Goal: Transaction & Acquisition: Purchase product/service

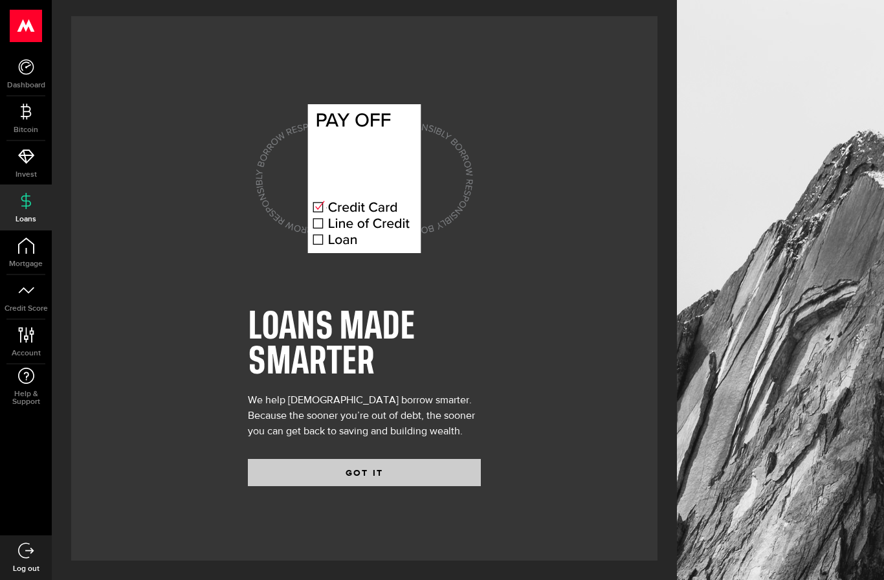
click at [378, 486] on button "GOT IT" at bounding box center [364, 472] width 233 height 27
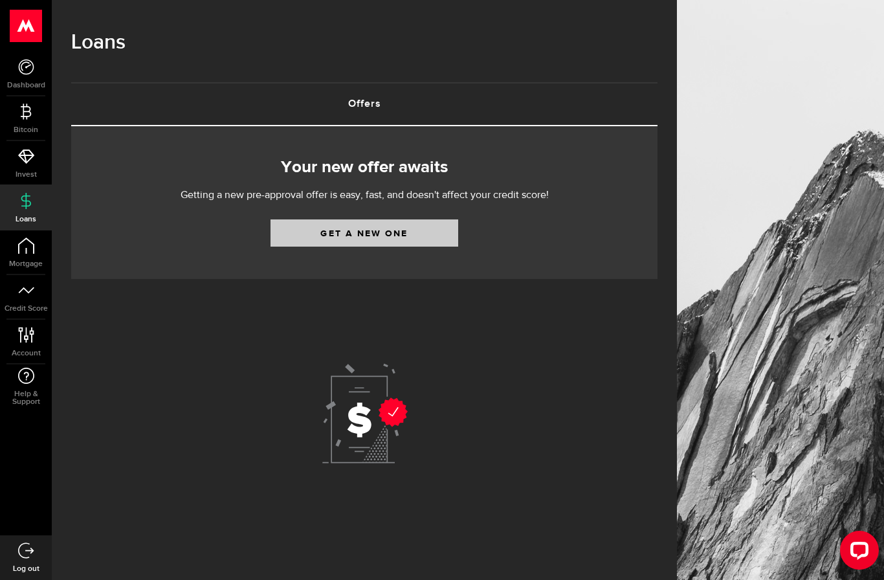
click at [429, 234] on link "Get a new one" at bounding box center [364, 232] width 188 height 27
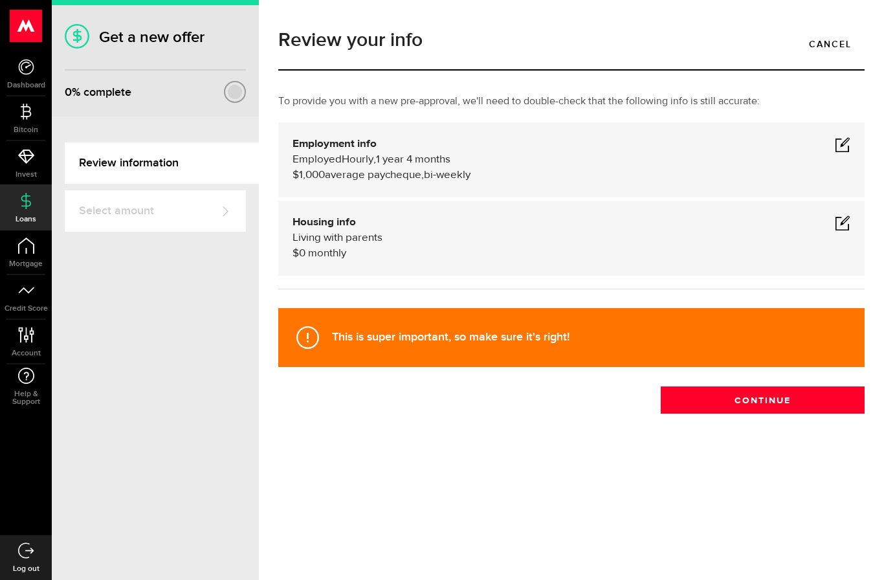
click at [848, 136] on span at bounding box center [843, 144] width 16 height 16
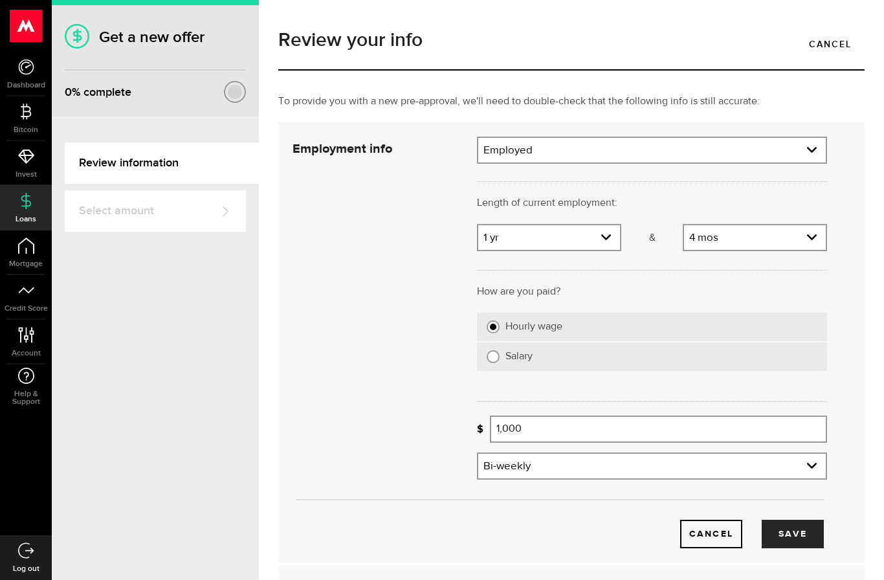
click at [793, 149] on select "Employment type Employed Self-Employed Pension Maternity Leave Disability Unemp…" at bounding box center [651, 151] width 347 height 27
click at [756, 241] on select "Months 0 mos 1 mo 2 mos 3 mos 4 mos 5 mos 6 mos 7 mos 8 mos 9 mos 10 mos 11 mos" at bounding box center [755, 238] width 142 height 27
select select "3"
click at [606, 234] on select "Years 0 yrs 1 yr 2 yrs 3 yrs 4 yrs 5 yrs 6 yrs 7 yrs 8 yrs 9 yrs 10+ yrs" at bounding box center [549, 238] width 142 height 27
click at [610, 240] on select "Years 0 yrs 1 yr 2 yrs 3 yrs 4 yrs 5 yrs 6 yrs 7 yrs 8 yrs 9 yrs 10+ yrs" at bounding box center [549, 238] width 142 height 27
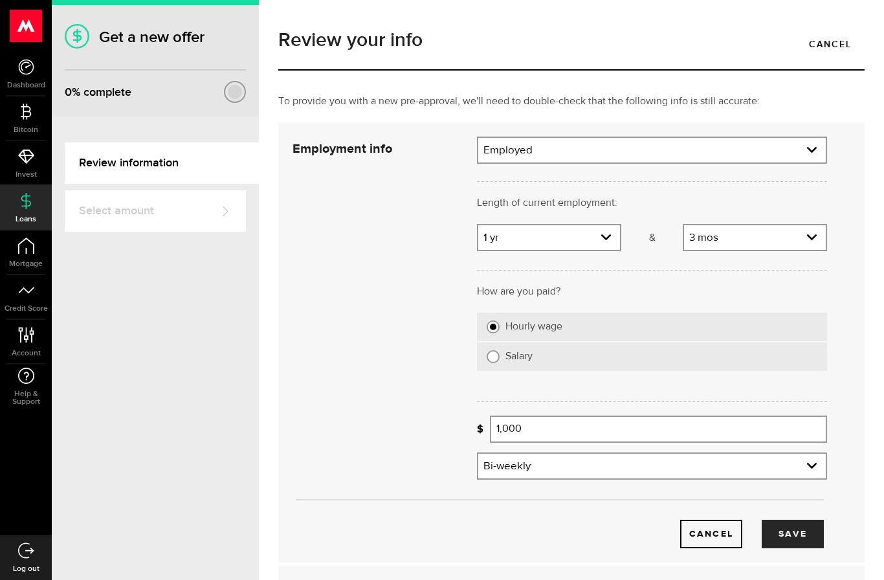
select select "0"
click at [719, 361] on label "Salary" at bounding box center [661, 356] width 312 height 13
click at [499, 361] on input "Salary" at bounding box center [492, 356] width 13 height 13
radio input "true"
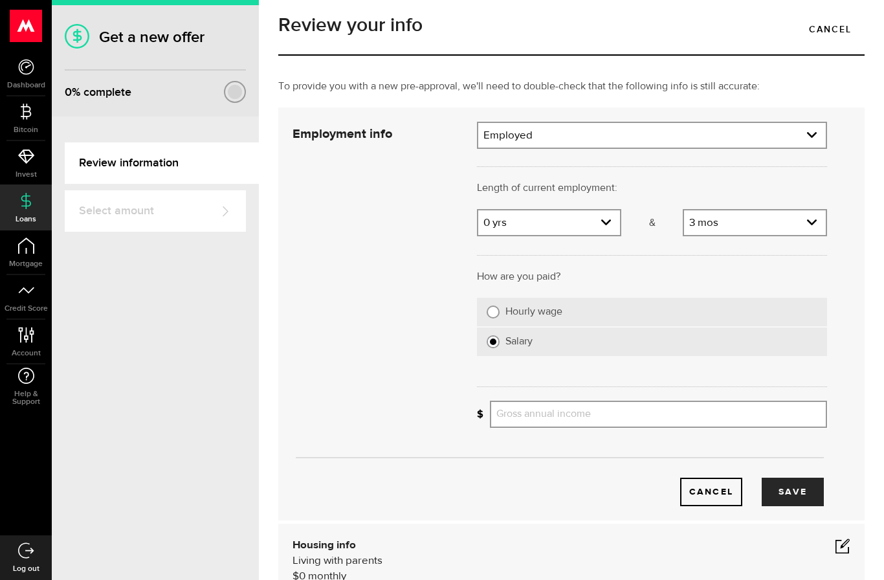
scroll to position [19, 0]
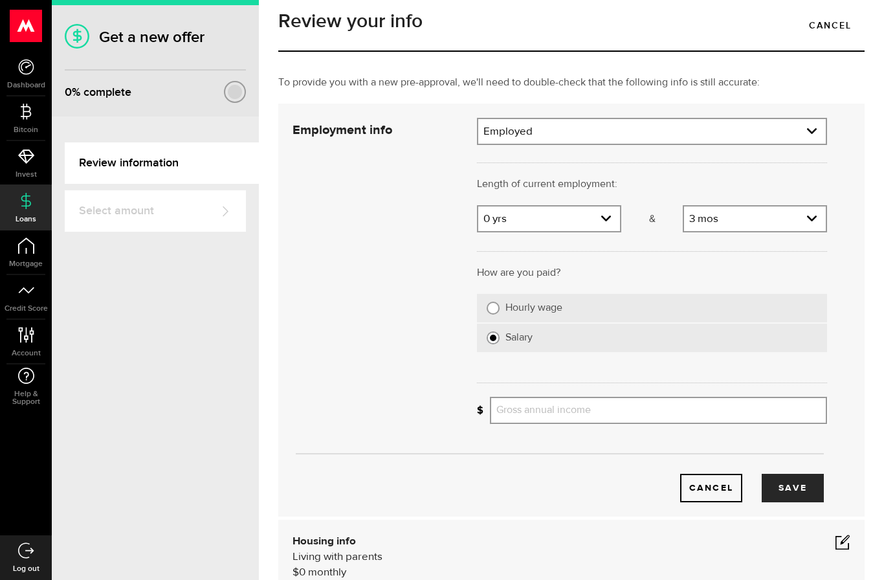
click at [733, 321] on div "Hourly wage" at bounding box center [652, 308] width 350 height 28
click at [626, 312] on label "Hourly wage" at bounding box center [661, 307] width 312 height 13
click at [499, 312] on input "Hourly wage" at bounding box center [492, 307] width 13 height 13
radio input "true"
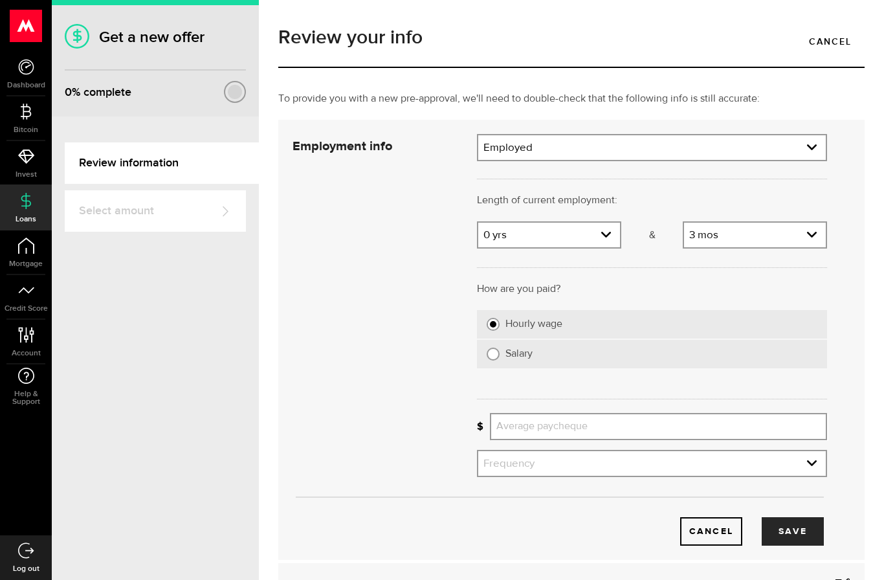
scroll to position [16, 0]
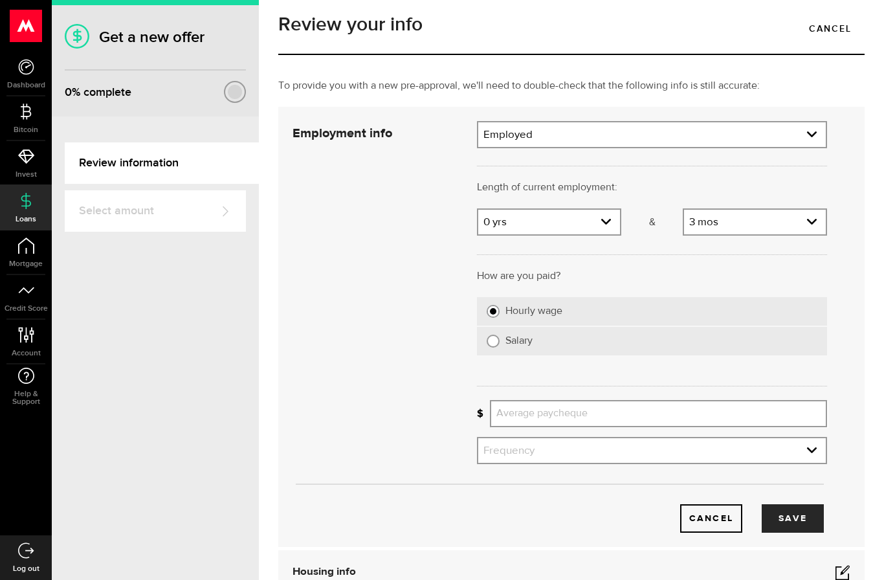
click at [643, 340] on label "Salary" at bounding box center [661, 340] width 312 height 13
click at [499, 340] on input "Salary" at bounding box center [492, 340] width 13 height 13
radio input "true"
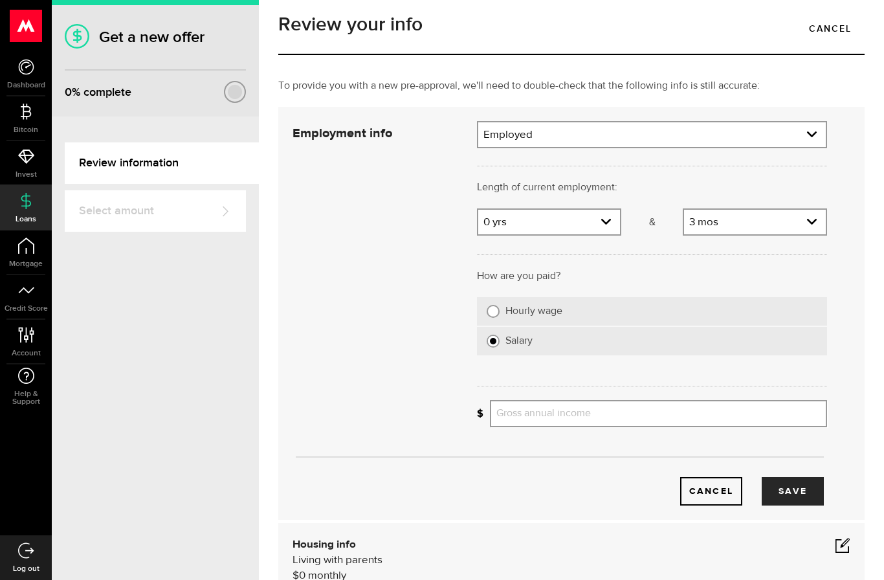
click at [609, 423] on input "Gross annual income" at bounding box center [658, 413] width 337 height 27
click at [814, 487] on button "Save" at bounding box center [792, 491] width 62 height 28
type input "100,000"
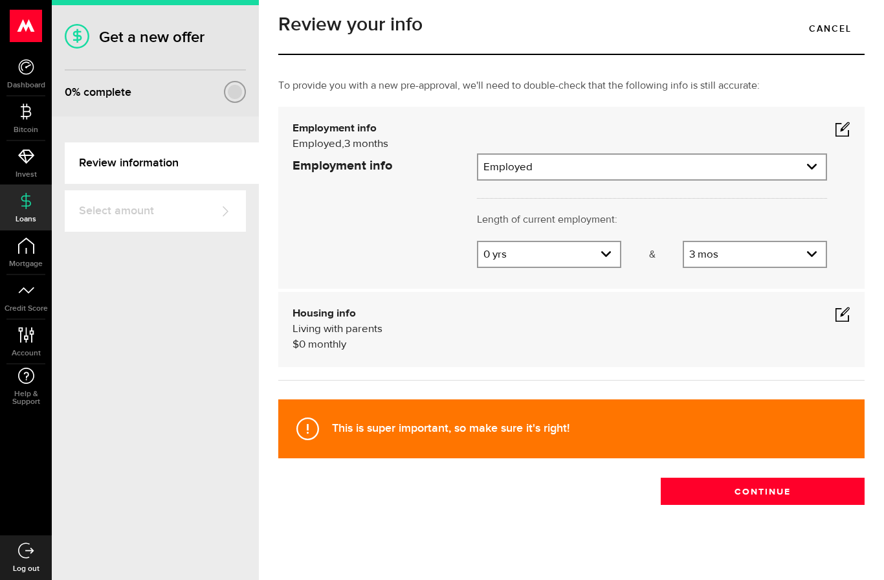
scroll to position [0, 0]
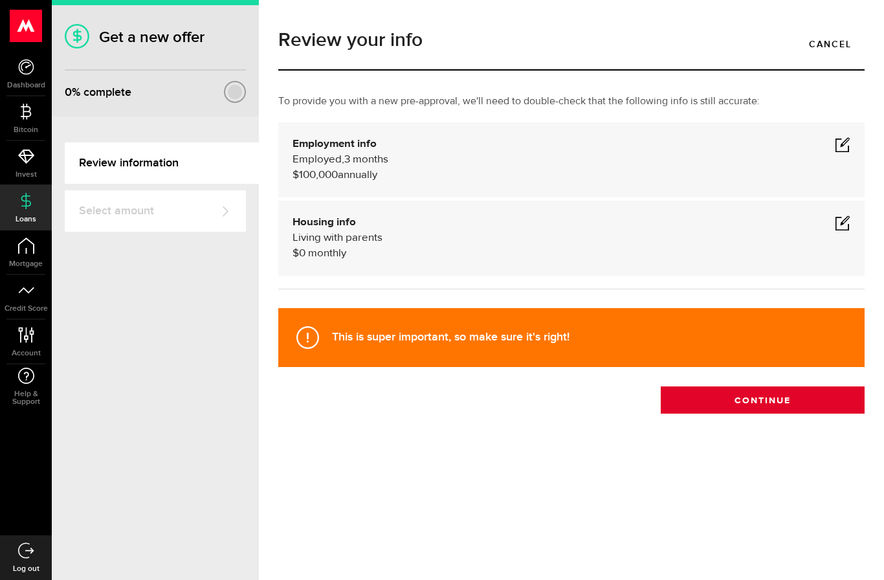
click at [798, 402] on button "Continue" at bounding box center [762, 399] width 204 height 27
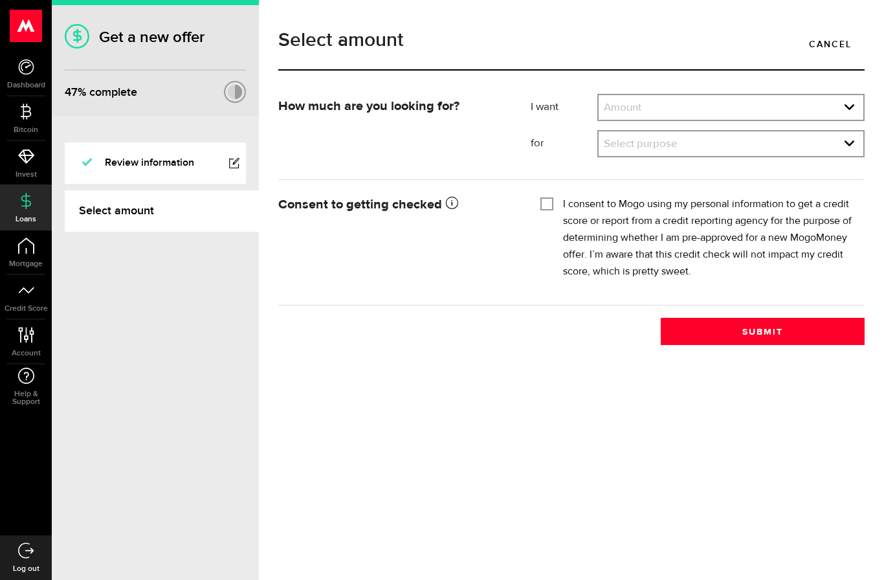
click at [847, 116] on select "Amount $500 $1000 $2000 $3000 $4000 $5000 $6000 $7000 $8000 $9000 $10000 $11000…" at bounding box center [730, 108] width 265 height 27
select select "20000"
click at [845, 137] on select "Select purpose Credit Card Refinancing/Pay Off Credit Cards Debt Consolidation …" at bounding box center [730, 144] width 265 height 27
click at [834, 153] on select "Select purpose Credit Card Refinancing/Pay Off Credit Cards Debt Consolidation …" at bounding box center [730, 144] width 265 height 27
select select "Emergency Loan"
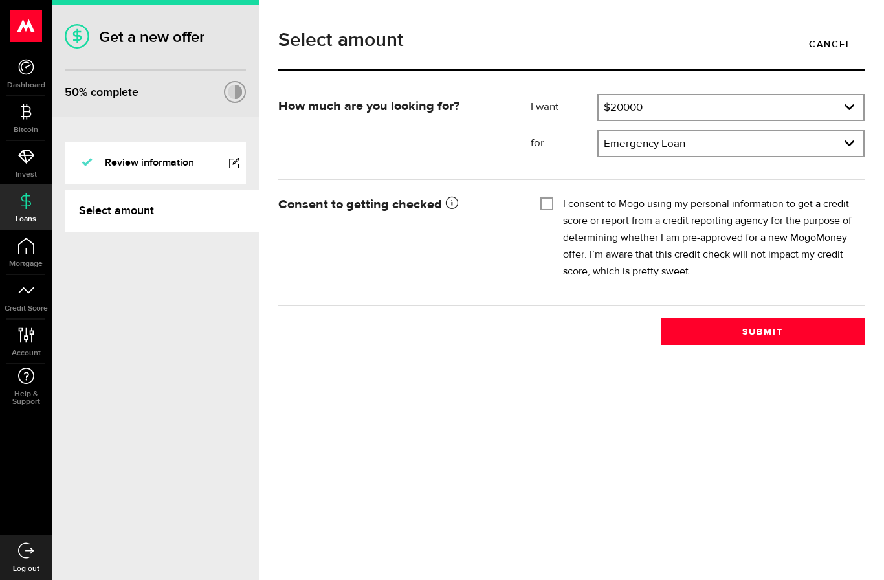
click at [596, 204] on label "I consent to Mogo using my personal information to get a credit score or report…" at bounding box center [709, 238] width 292 height 84
click at [553, 204] on input "I consent to Mogo using my personal information to get a credit score or report…" at bounding box center [546, 202] width 13 height 13
checkbox input "true"
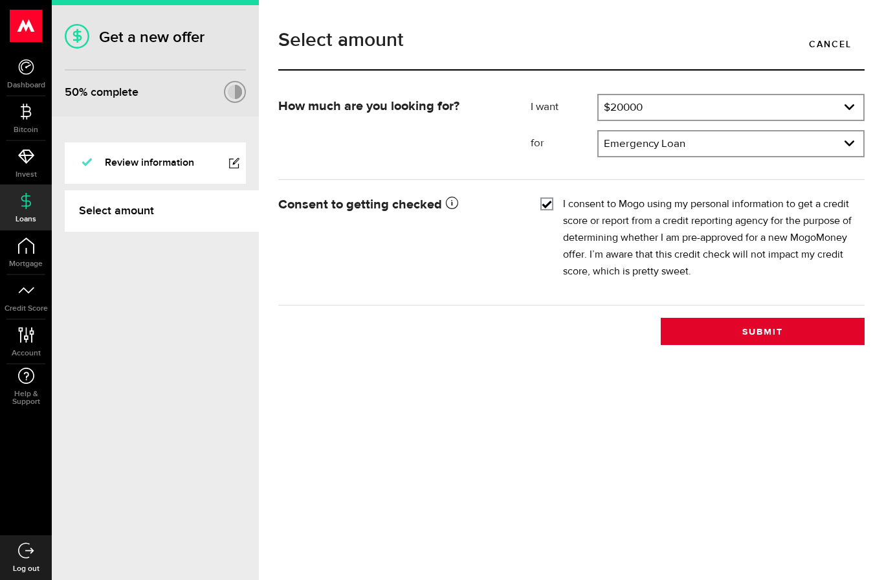
click at [796, 340] on button "Submit" at bounding box center [762, 331] width 204 height 27
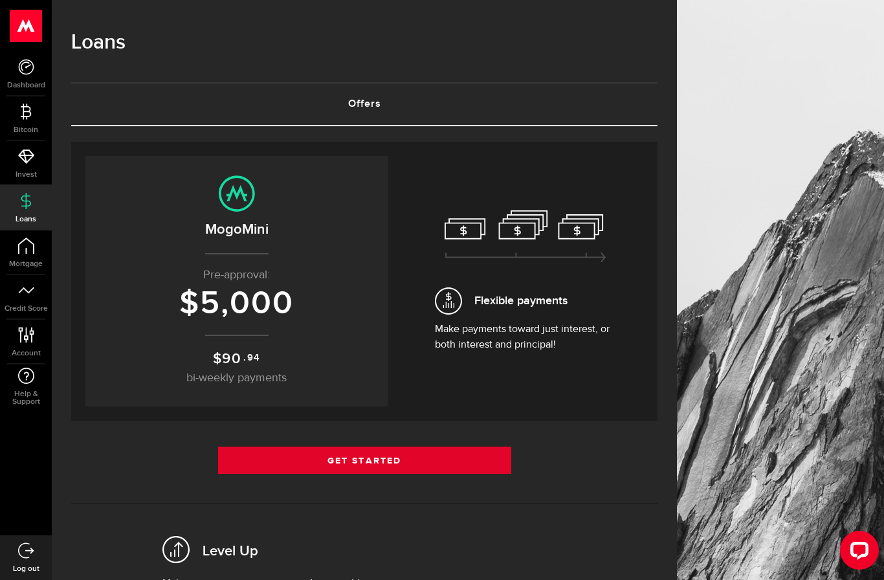
click at [462, 463] on link "Get Started" at bounding box center [364, 459] width 293 height 27
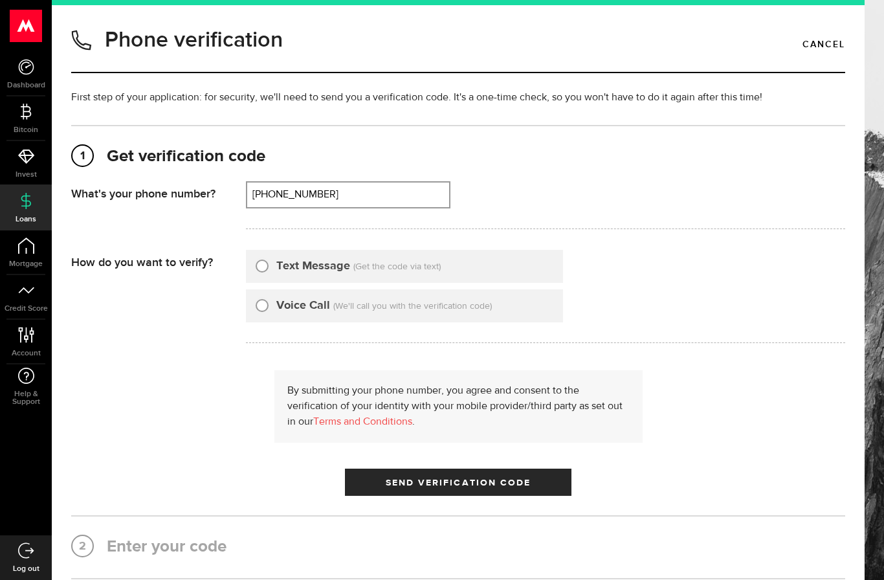
click at [401, 194] on input "(403) 880-8864" at bounding box center [348, 194] width 202 height 25
click at [494, 276] on div "Text Message (Get the code via text)" at bounding box center [404, 266] width 317 height 33
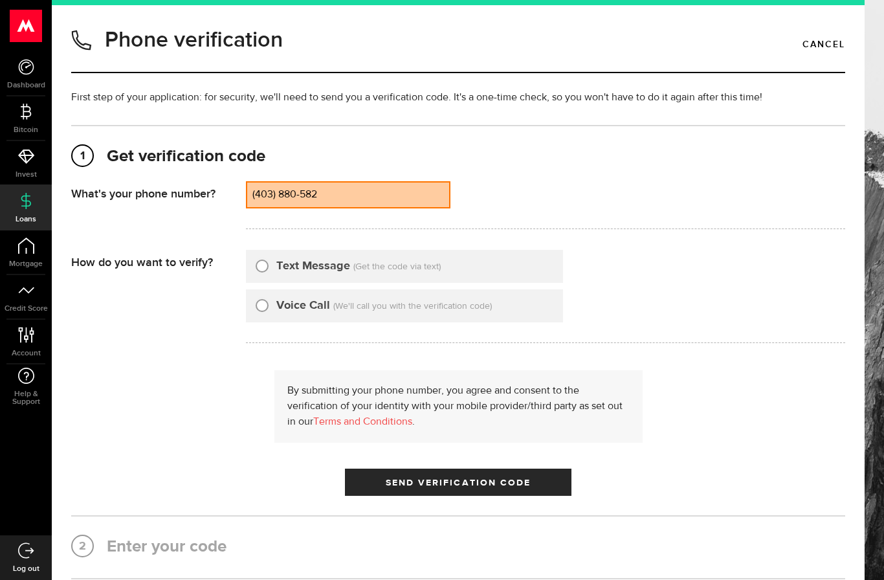
click at [403, 197] on input "(403) 880-582" at bounding box center [348, 194] width 202 height 25
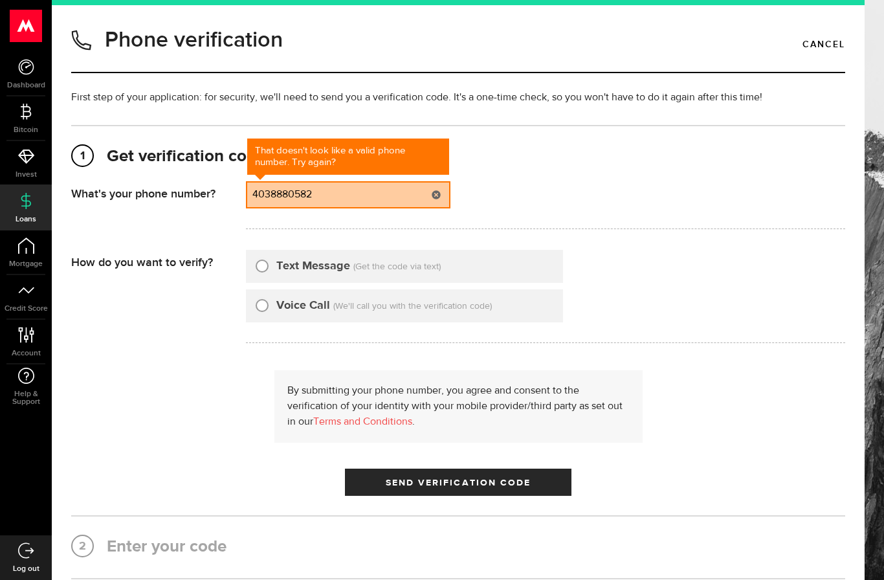
click at [268, 258] on div "Text Message" at bounding box center [303, 265] width 94 height 17
type input "(403) 888-0582"
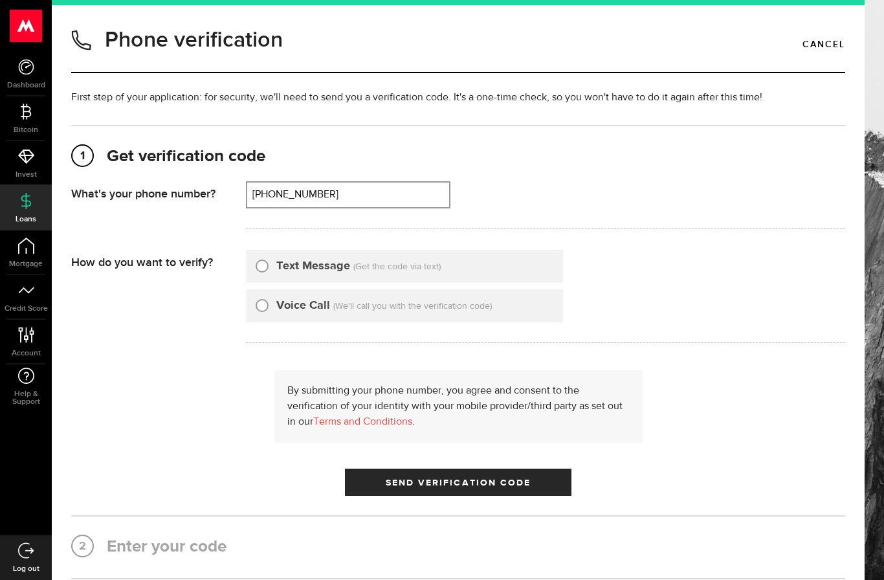
click at [267, 265] on input "Text Message" at bounding box center [262, 263] width 13 height 13
radio input "true"
click at [525, 484] on span "Send Verification Code" at bounding box center [459, 482] width 146 height 9
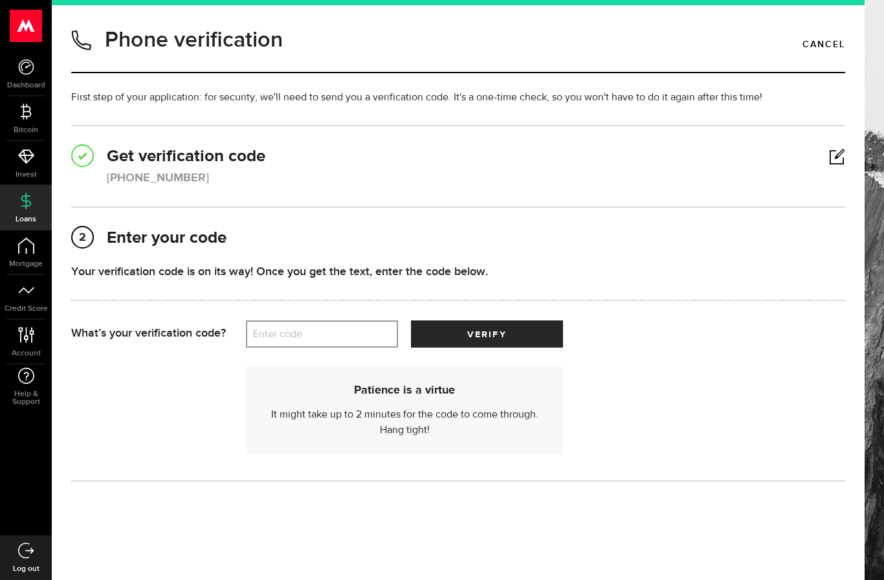
click at [346, 338] on label "Enter code" at bounding box center [322, 334] width 152 height 27
click at [346, 338] on input "Enter code" at bounding box center [322, 333] width 152 height 27
click at [351, 336] on label "Enter code" at bounding box center [322, 334] width 152 height 27
click at [351, 336] on input "Enter code" at bounding box center [322, 333] width 152 height 27
type input "28494"
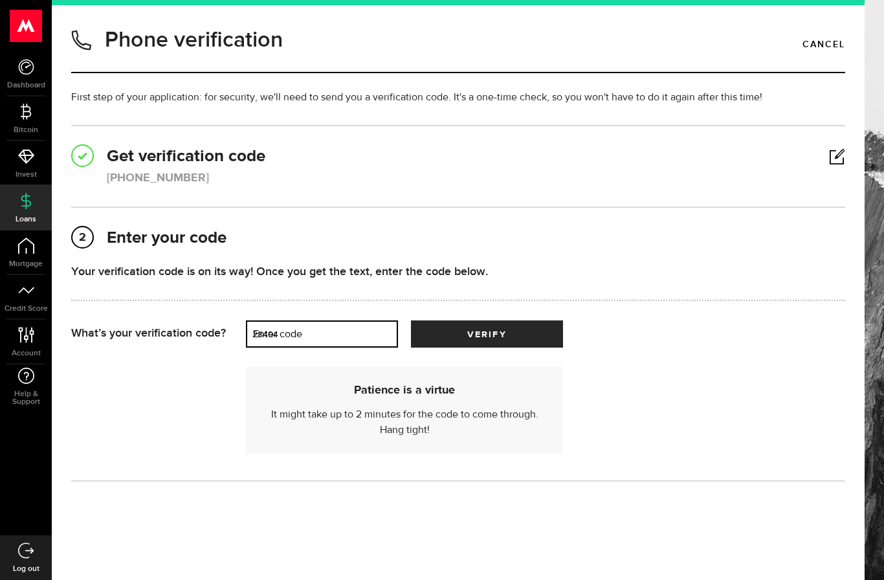
click at [486, 334] on button "verify" at bounding box center [487, 333] width 152 height 27
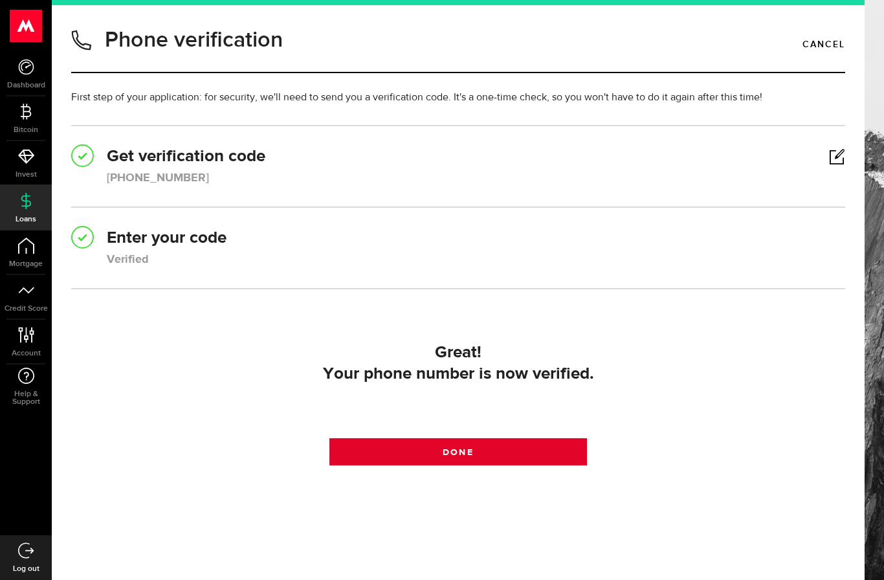
click at [537, 458] on link "Done" at bounding box center [458, 451] width 258 height 27
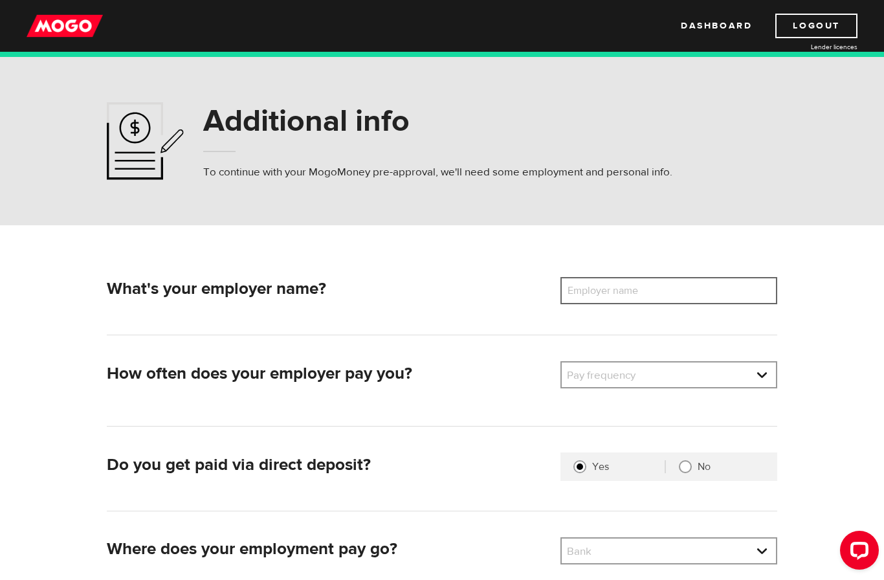
click at [728, 296] on input "Employer name" at bounding box center [668, 290] width 217 height 27
type input "Country Hills Chrystler Dodge Jeep and Ram"
select select "2"
click at [748, 375] on select "Pay frequency Weekly Bi-Weekly Semi-Monthly Monthly" at bounding box center [669, 375] width 214 height 27
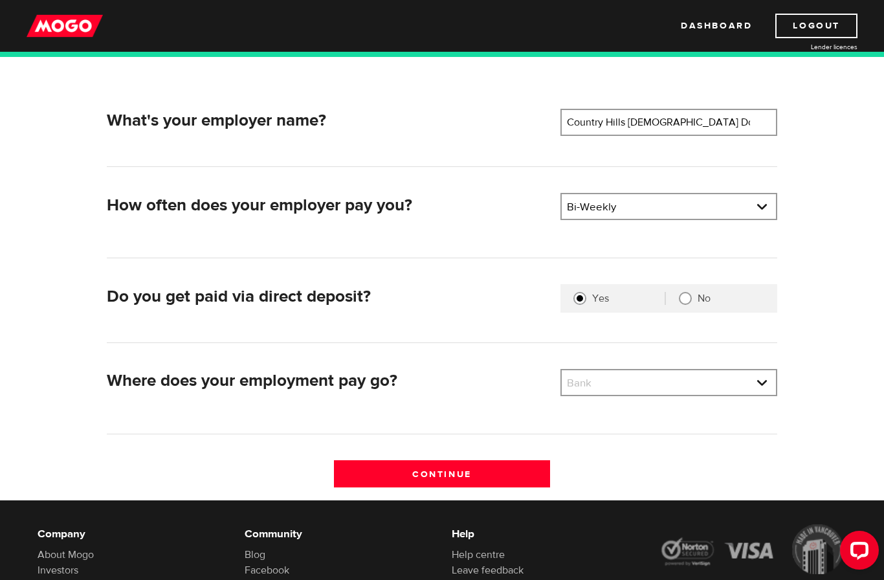
scroll to position [170, 0]
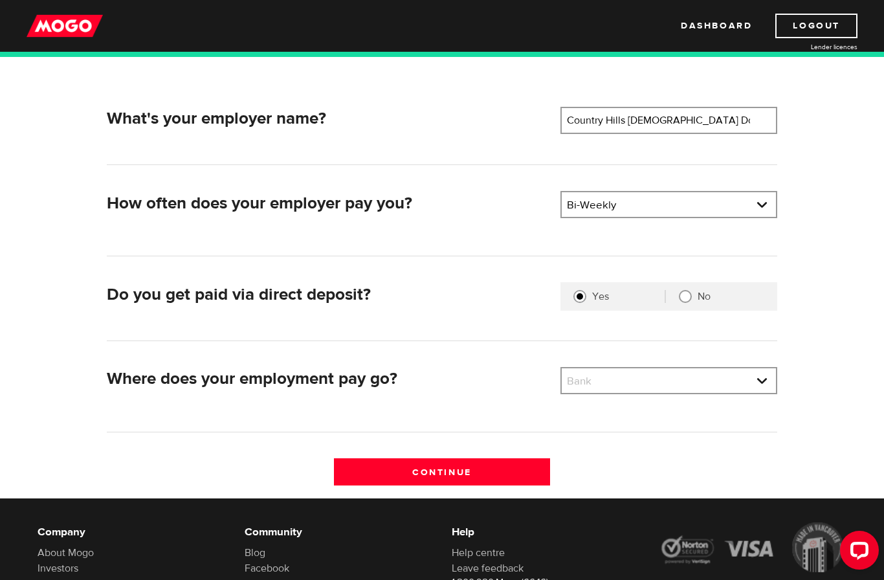
click at [749, 384] on select "Bank BMO / Bank of Montreal CIBC / Canadian Imperial Bank of Commerce CWB / Can…" at bounding box center [669, 381] width 214 height 27
select select "235"
click at [529, 466] on input "Continue" at bounding box center [442, 471] width 217 height 27
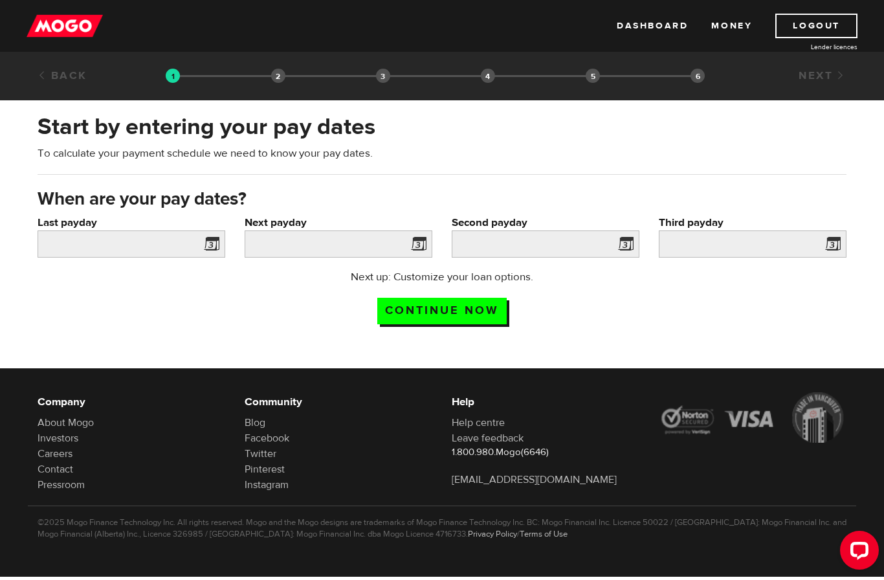
click at [218, 239] on span at bounding box center [208, 245] width 19 height 21
click at [197, 235] on input "Last payday" at bounding box center [132, 243] width 188 height 27
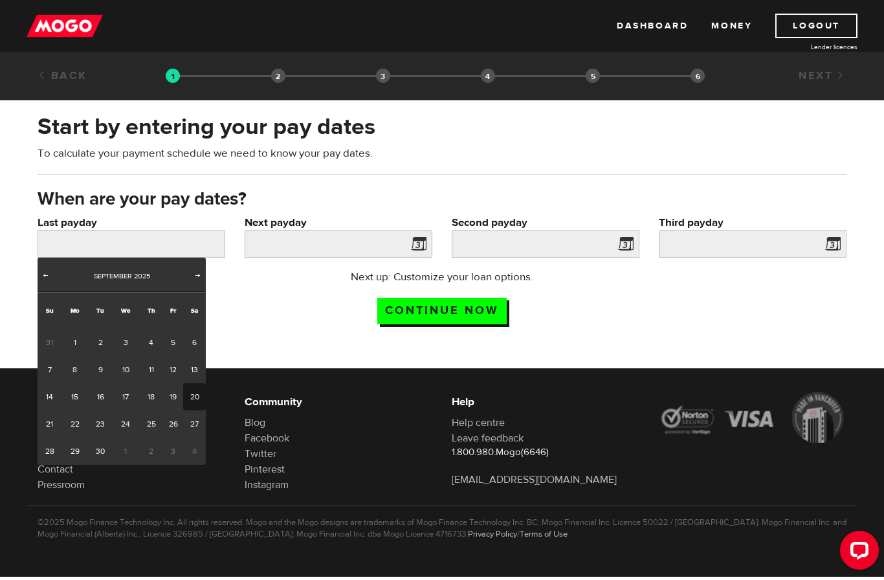
click at [177, 372] on link "12" at bounding box center [173, 369] width 20 height 27
type input "2025/09/12"
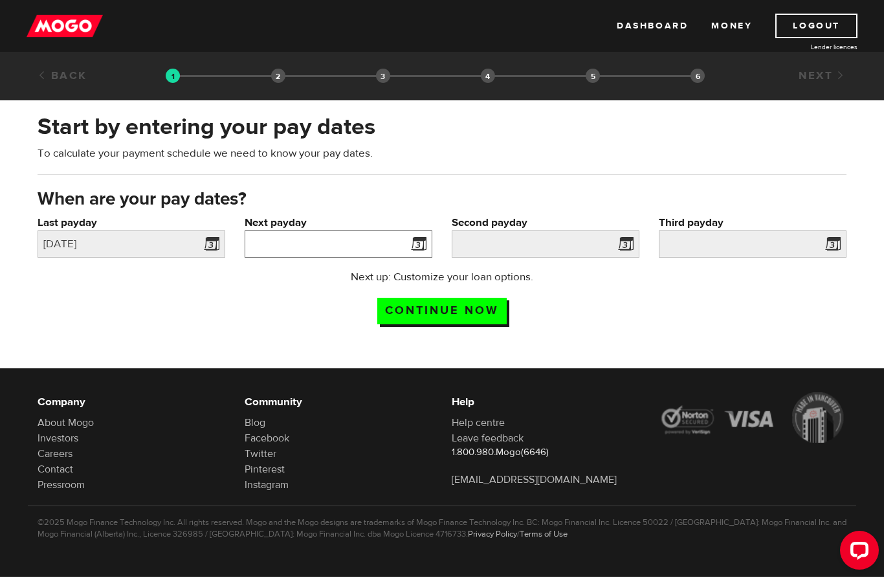
click at [405, 246] on input "Next payday" at bounding box center [339, 243] width 188 height 27
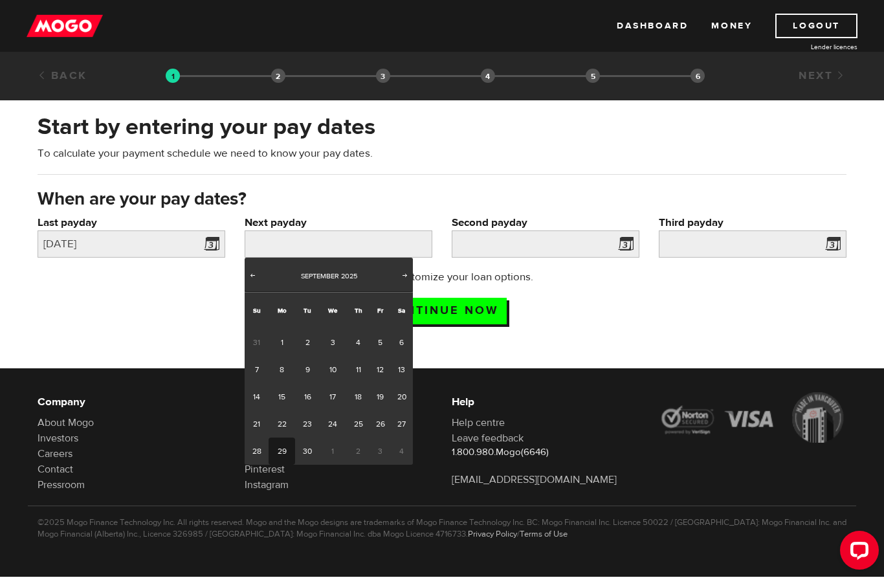
click at [286, 443] on link "29" at bounding box center [281, 450] width 27 height 27
type input "2025/09/29"
type input "2025/10/13"
type input "2025/10/27"
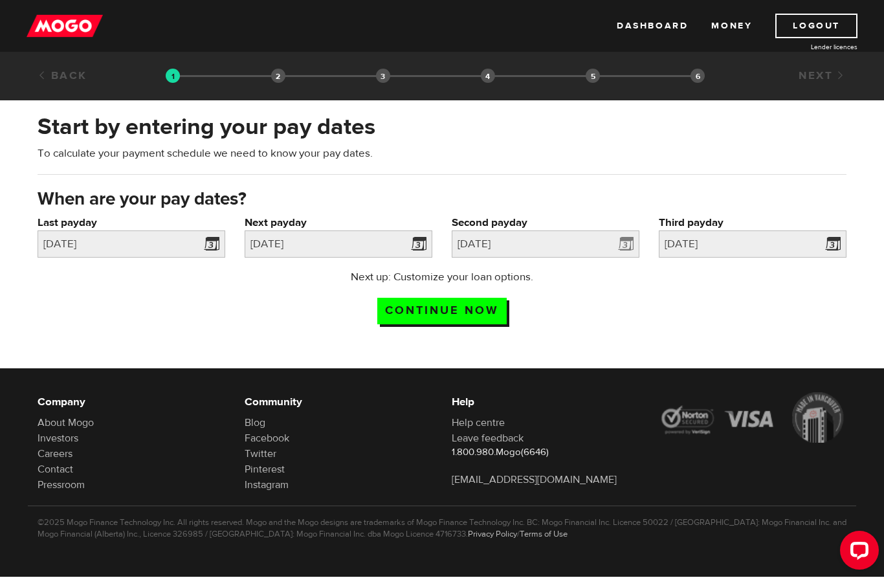
click at [628, 244] on span at bounding box center [622, 245] width 19 height 21
click at [601, 244] on input "2025/10/13" at bounding box center [546, 243] width 188 height 27
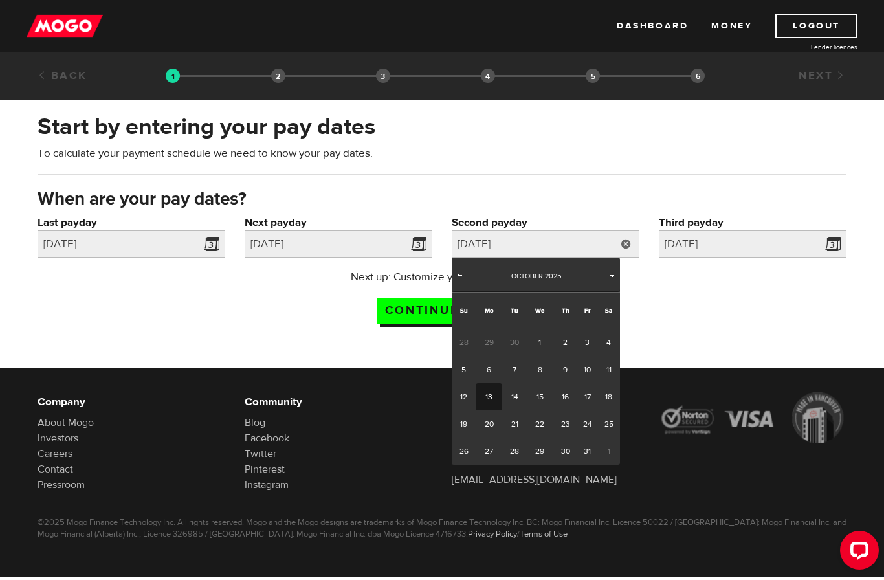
click at [530, 397] on link "15" at bounding box center [540, 396] width 27 height 27
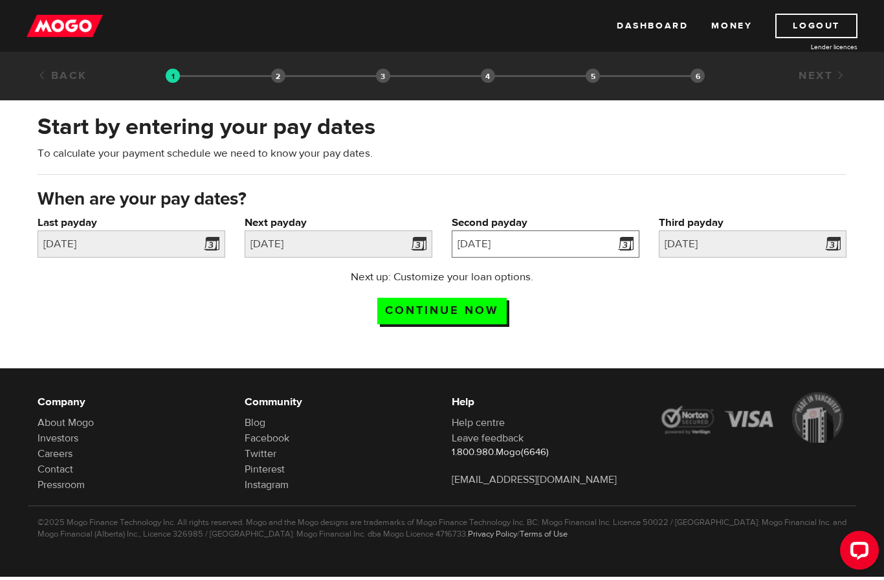
click at [613, 234] on div "2025/10/15" at bounding box center [546, 243] width 188 height 27
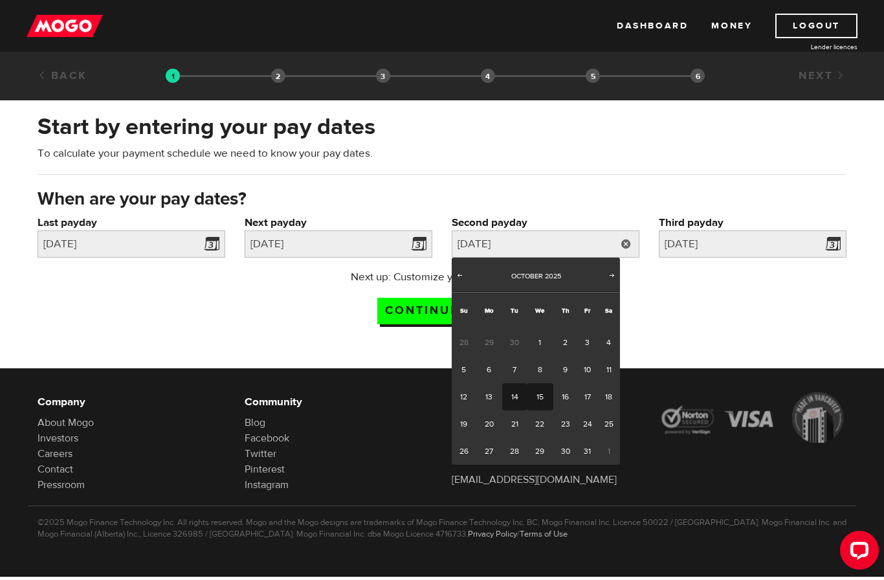
click at [514, 400] on link "14" at bounding box center [514, 396] width 24 height 27
type input "2025/10/14"
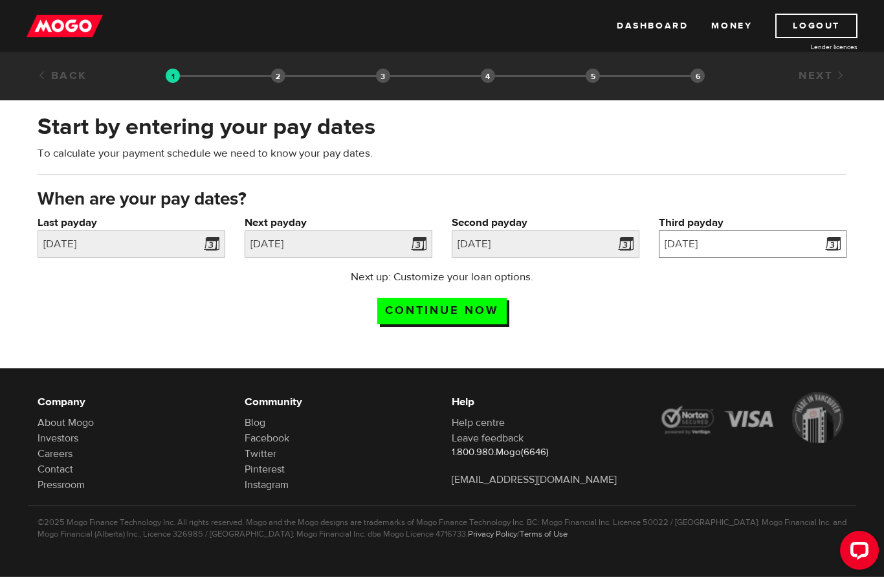
click at [810, 246] on input "2025/10/27" at bounding box center [753, 243] width 188 height 27
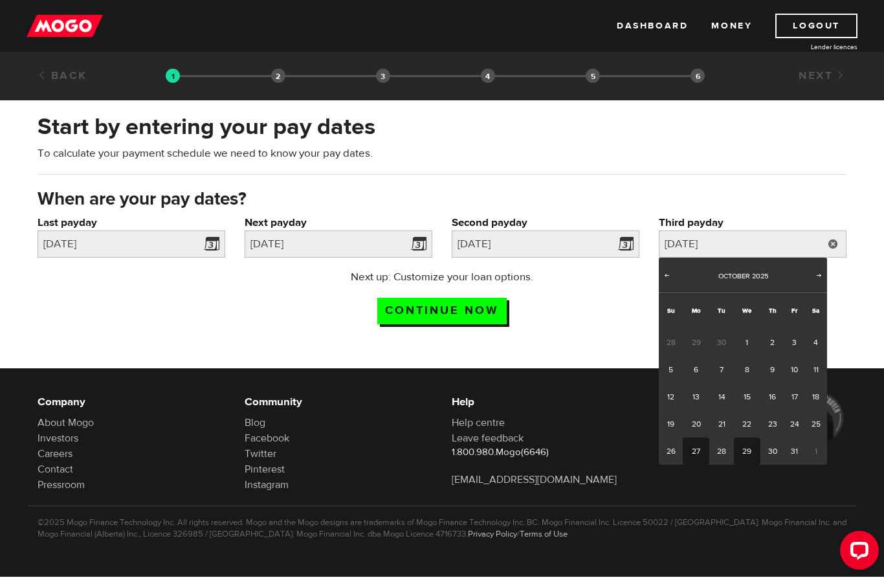
click at [751, 453] on link "29" at bounding box center [747, 450] width 27 height 27
type input "2025/10/29"
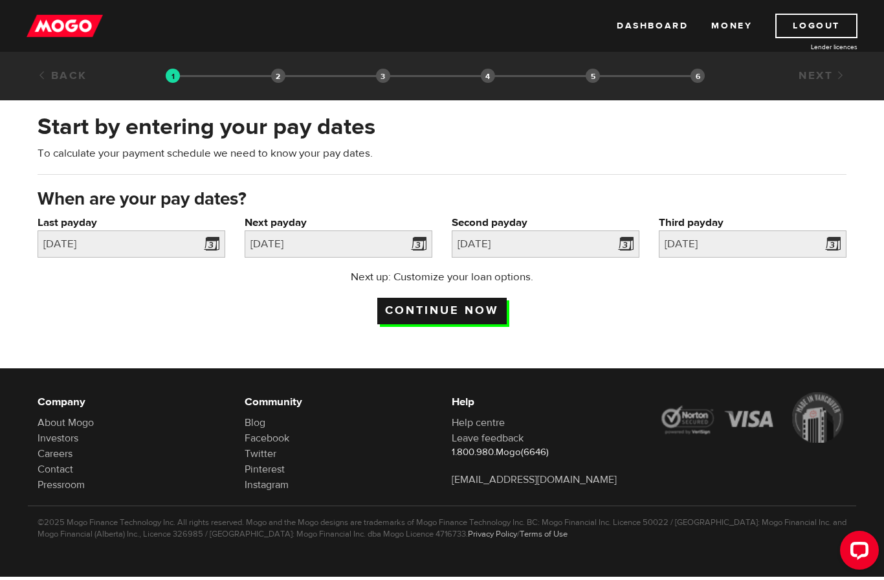
click at [490, 309] on input "Continue now" at bounding box center [441, 311] width 129 height 27
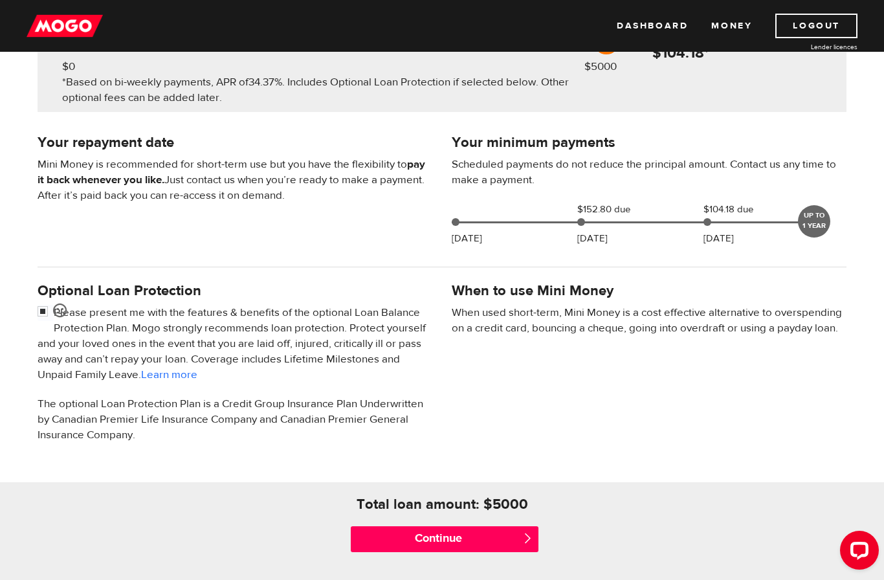
scroll to position [232, 0]
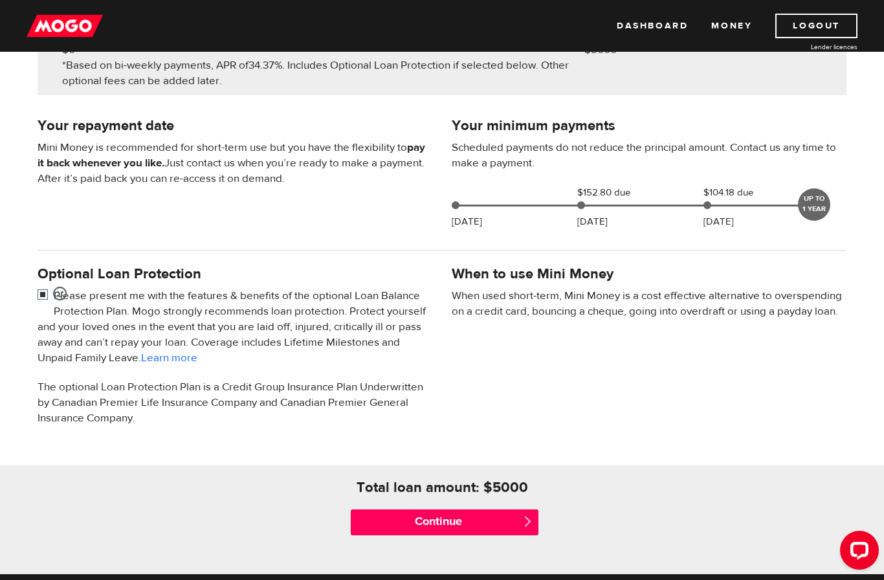
click at [50, 292] on input "checkbox" at bounding box center [46, 296] width 16 height 16
checkbox input "false"
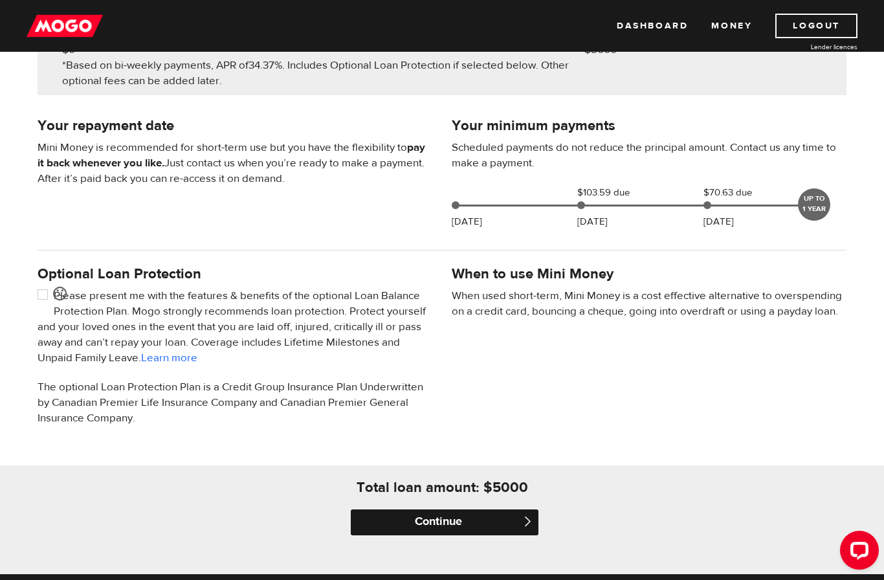
click at [470, 524] on input "Continue" at bounding box center [445, 522] width 188 height 26
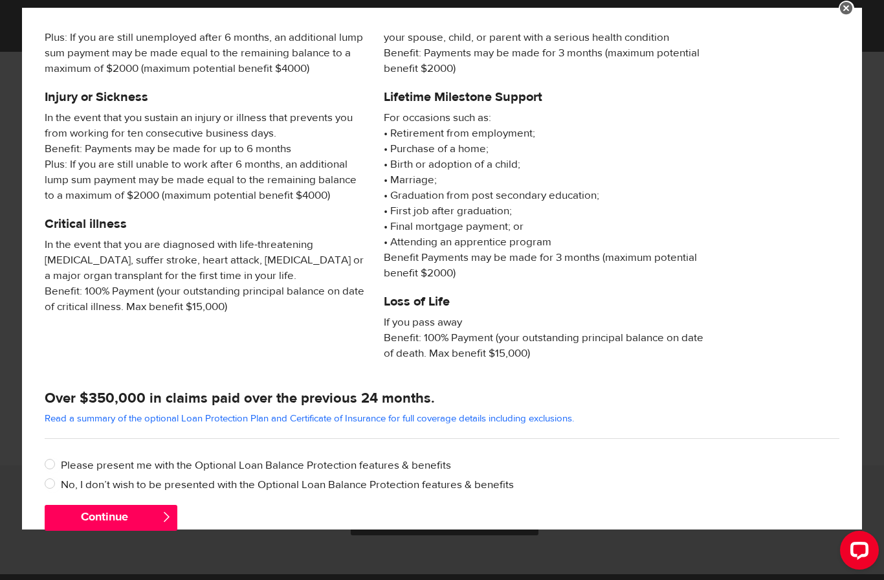
scroll to position [90, 0]
click at [344, 490] on label "No, I don’t wish to be presented with the Optional Loan Balance Protection feat…" at bounding box center [450, 485] width 778 height 16
click at [61, 490] on input "No, I don’t wish to be presented with the Optional Loan Balance Protection feat…" at bounding box center [53, 485] width 16 height 16
radio input "true"
click at [64, 518] on button "Continue" at bounding box center [111, 518] width 133 height 26
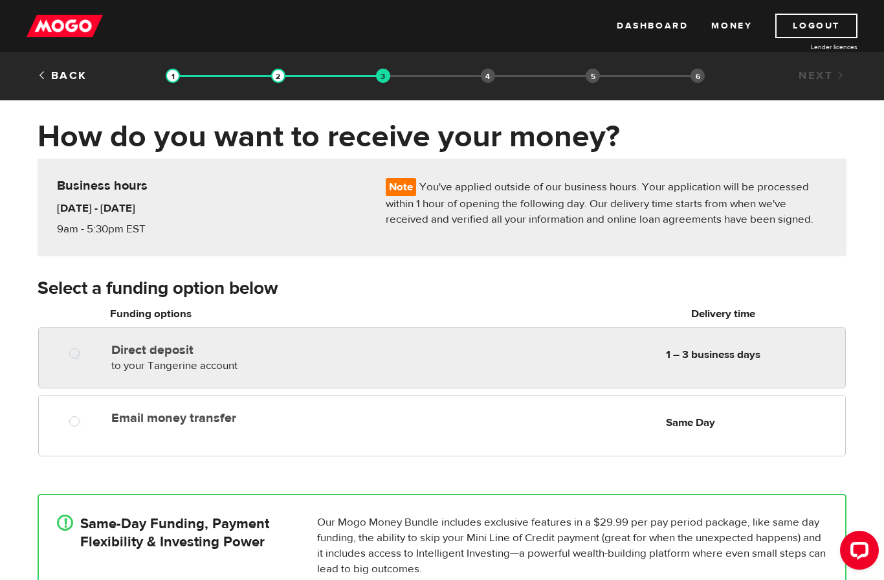
click at [386, 355] on label "Direct deposit" at bounding box center [260, 350] width 298 height 16
click at [85, 355] on input "Direct deposit" at bounding box center [77, 355] width 16 height 16
radio input "true"
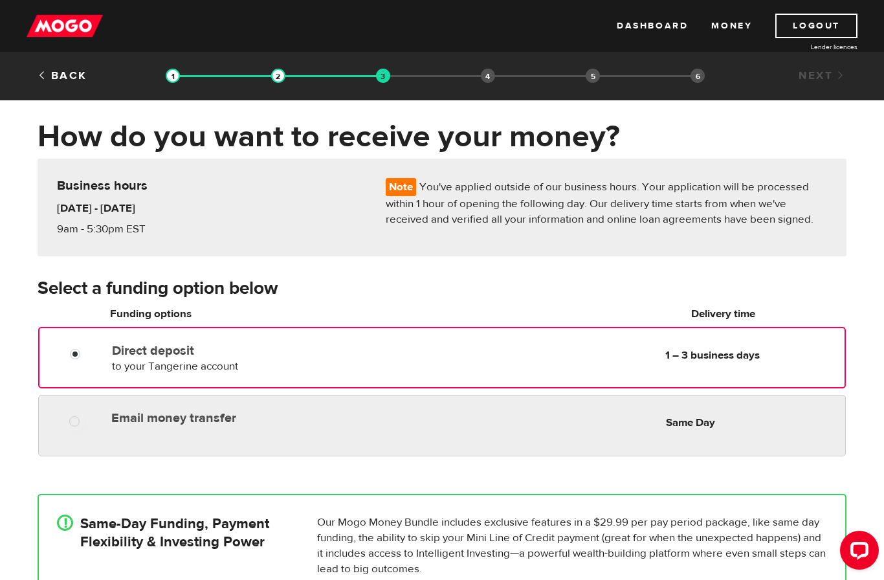
click at [338, 413] on label "Email money transfer" at bounding box center [260, 418] width 298 height 16
click at [85, 415] on input "Email money transfer" at bounding box center [77, 423] width 16 height 16
radio input "true"
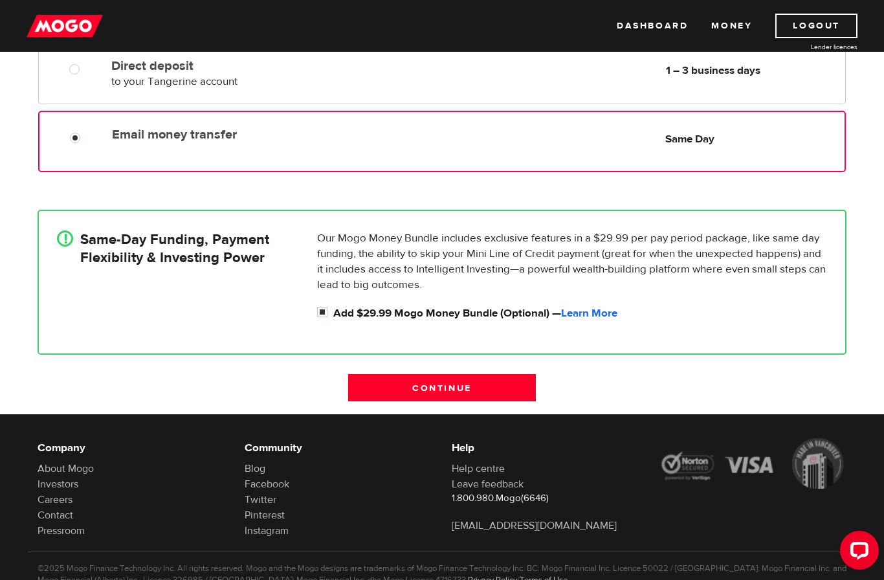
scroll to position [282, 0]
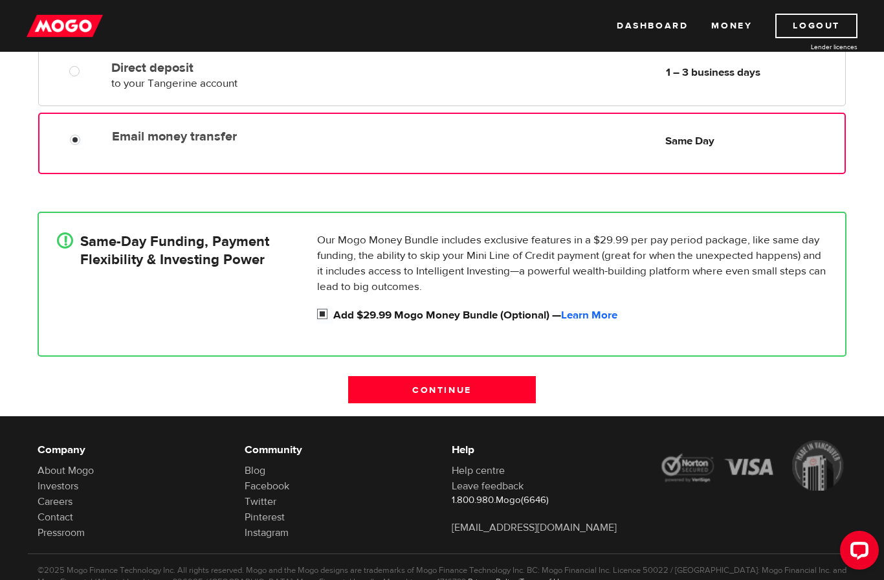
click at [422, 320] on label "Add $29.99 Mogo Money Bundle (Optional) — Learn More" at bounding box center [580, 315] width 494 height 16
click at [333, 320] on input "Add $29.99 Mogo Money Bundle (Optional) — Learn More" at bounding box center [325, 315] width 16 height 16
checkbox input "false"
radio input "false"
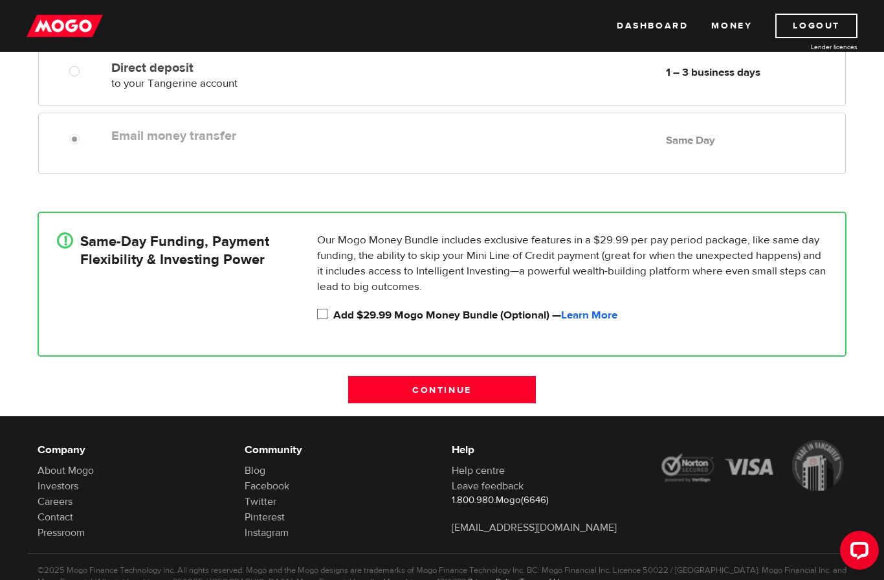
scroll to position [281, 0]
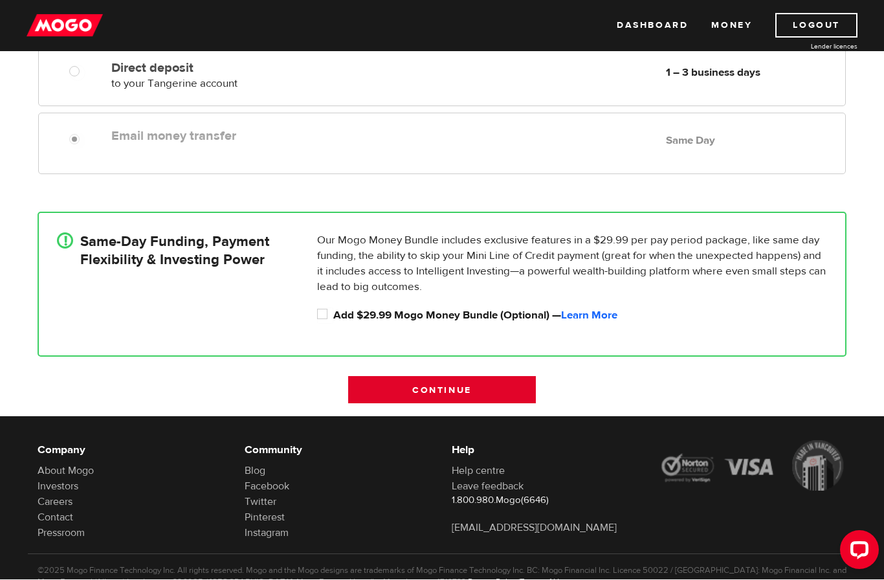
click at [460, 394] on input "Continue" at bounding box center [442, 390] width 188 height 27
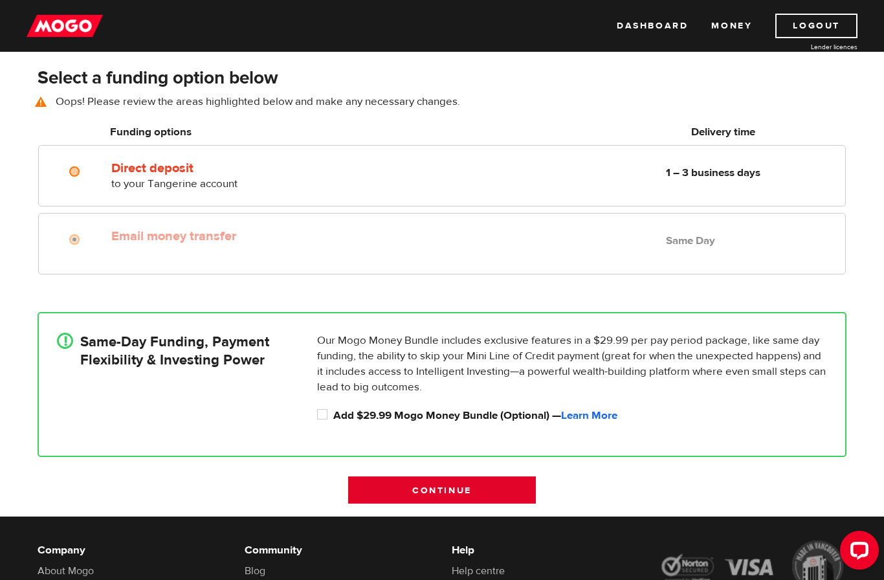
scroll to position [180, 0]
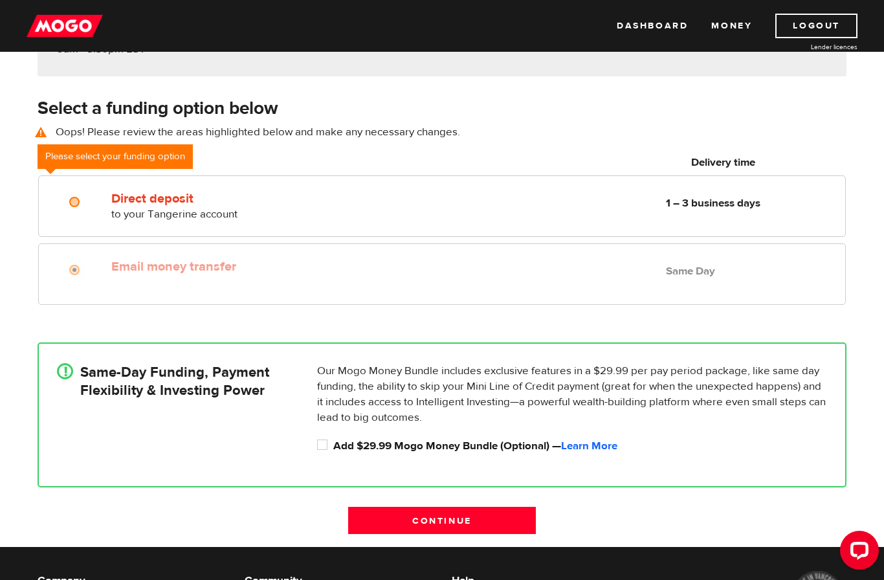
click at [572, 277] on div "Email money transfer Delivery in Same Day Same Day" at bounding box center [475, 266] width 739 height 25
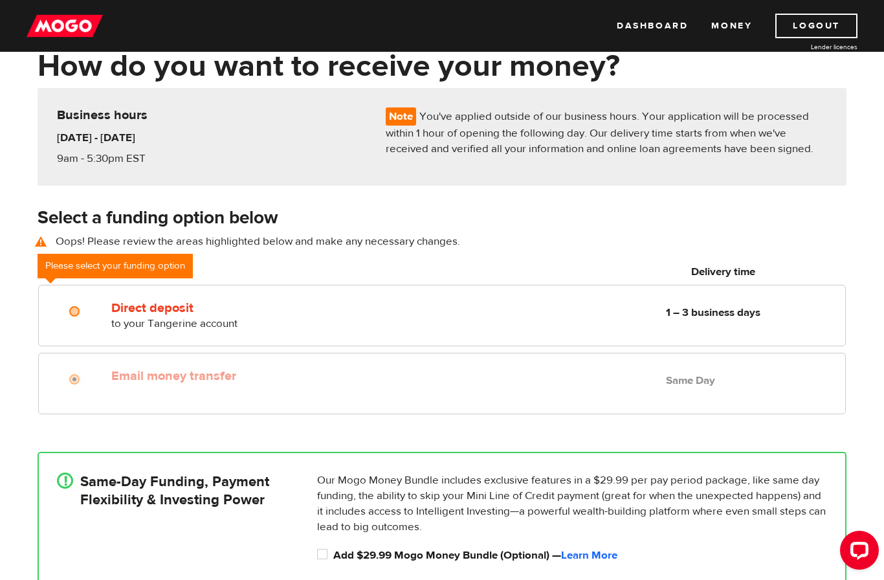
scroll to position [0, 0]
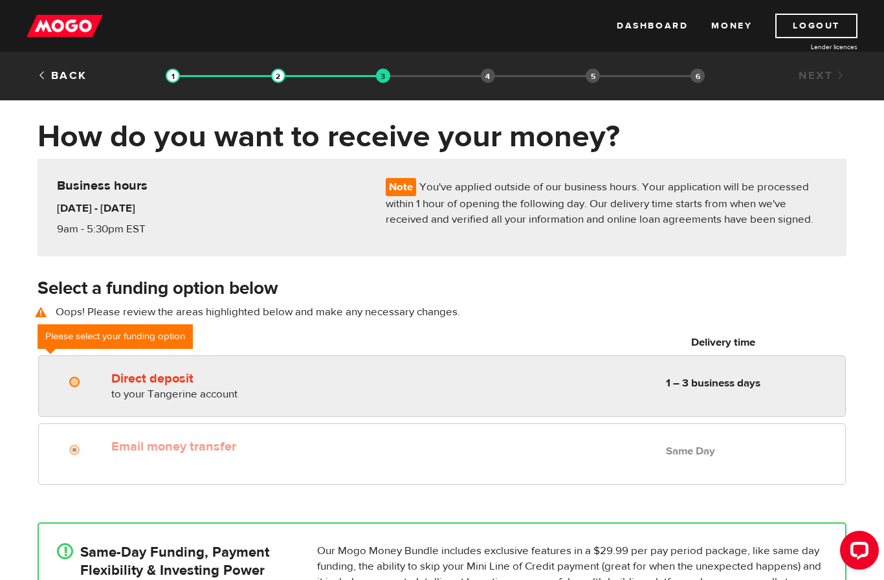
click at [65, 396] on div "Direct deposit to your Tangerine account Delivery in 1 – 3 business days 1 – 3 …" at bounding box center [442, 384] width 806 height 36
radio input "true"
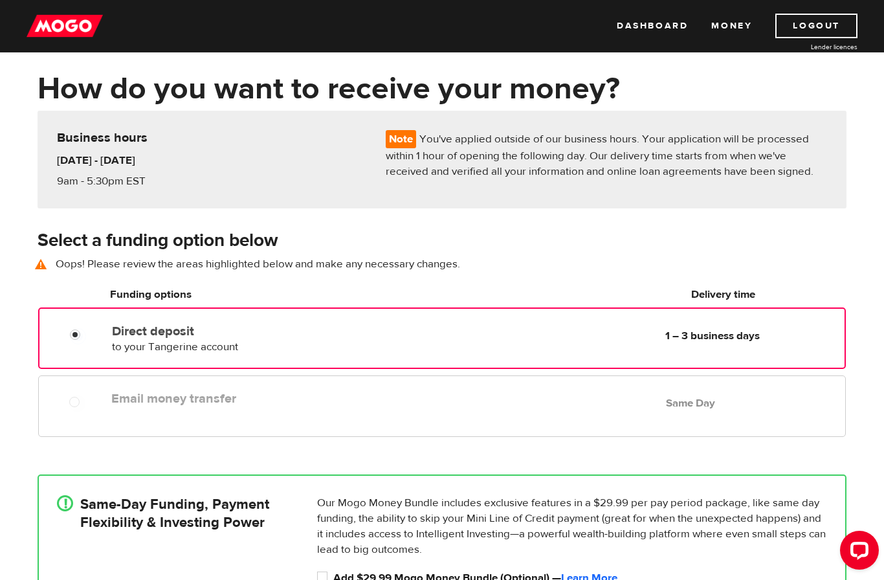
scroll to position [49, 0]
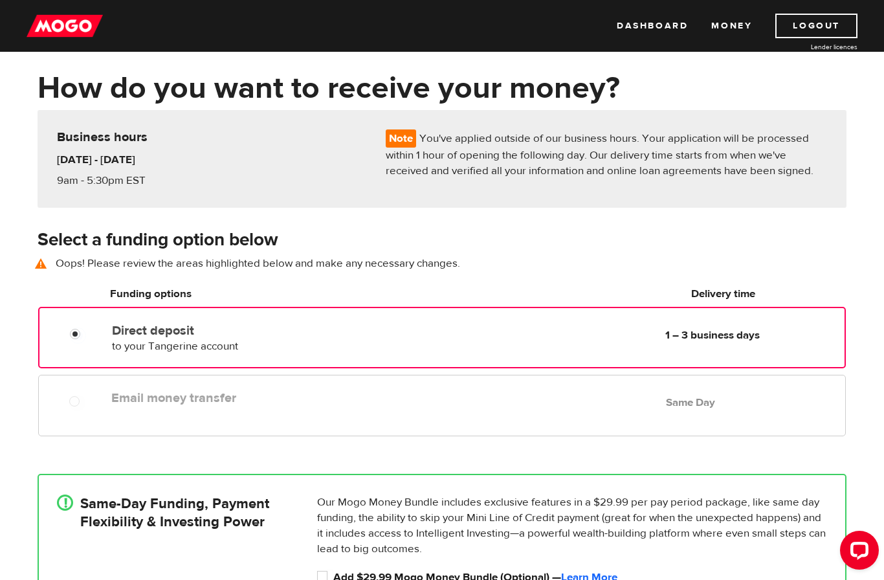
click at [419, 411] on div "Email money transfer Delivery in Same Day Same Day" at bounding box center [441, 405] width 807 height 61
click at [472, 398] on div "Email money transfer Delivery in Same Day Same Day" at bounding box center [475, 397] width 739 height 25
click at [318, 579] on input "Add $29.99 Mogo Money Bundle (Optional) — Learn More" at bounding box center [325, 577] width 16 height 16
checkbox input "true"
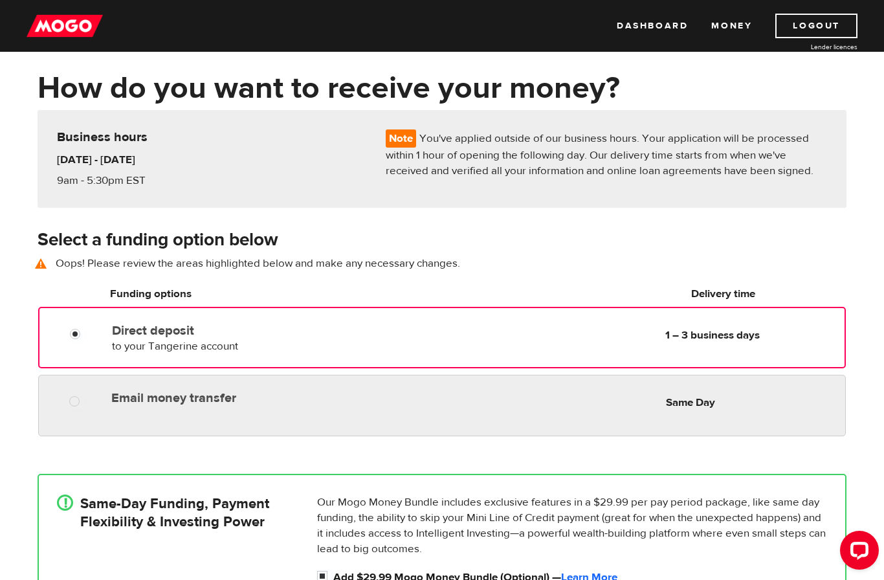
click at [437, 403] on div "Email money transfer Delivery in Same Day Same Day" at bounding box center [475, 397] width 739 height 25
radio input "true"
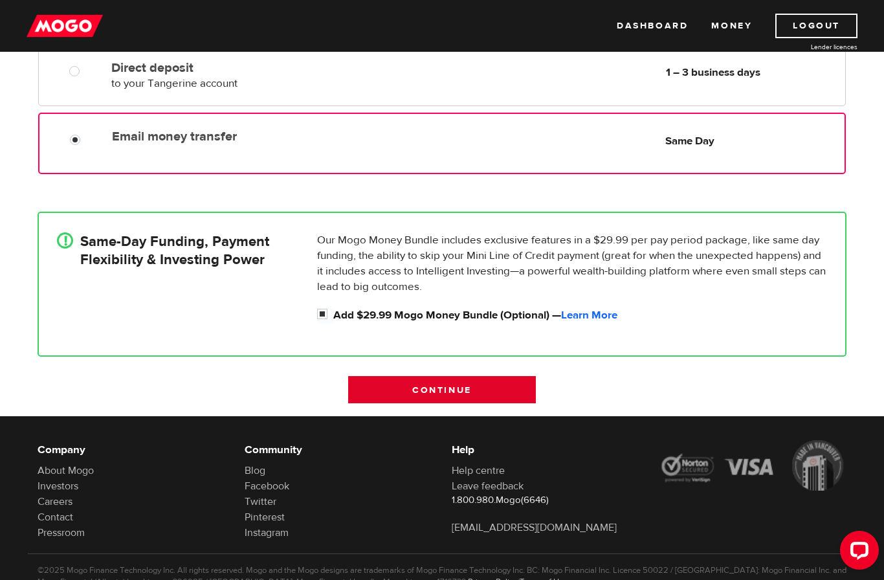
click at [509, 389] on input "Continue" at bounding box center [442, 389] width 188 height 27
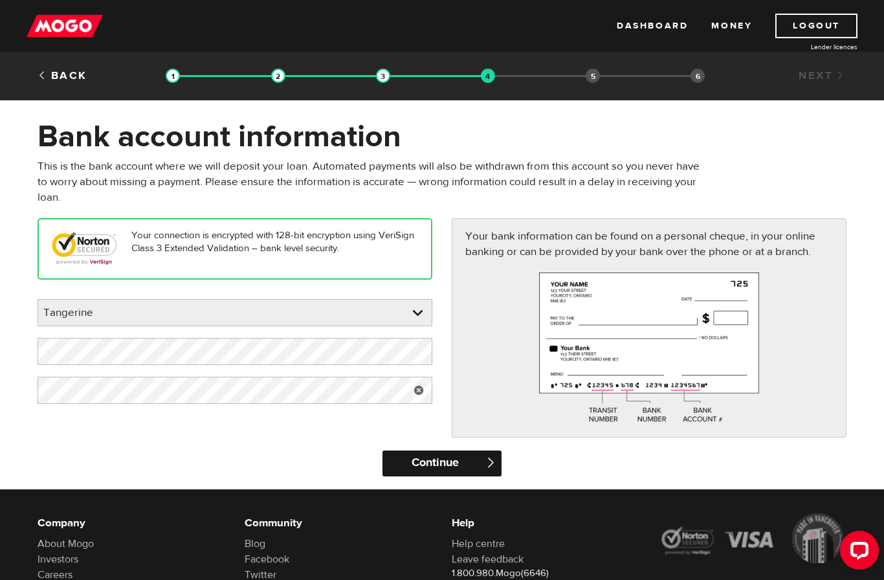
click at [479, 462] on input "Continue" at bounding box center [441, 463] width 118 height 26
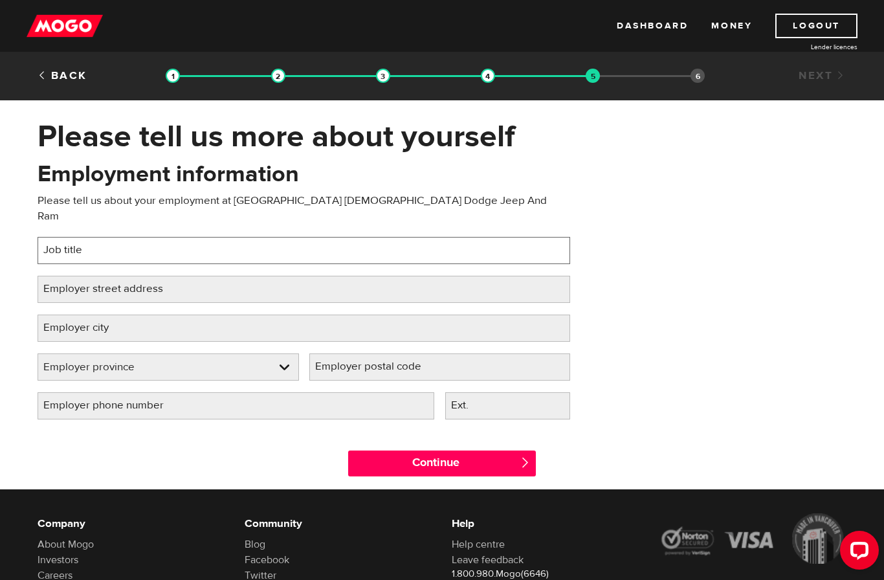
click at [516, 242] on input "Job title" at bounding box center [304, 250] width 532 height 27
type input "Product Specialist"
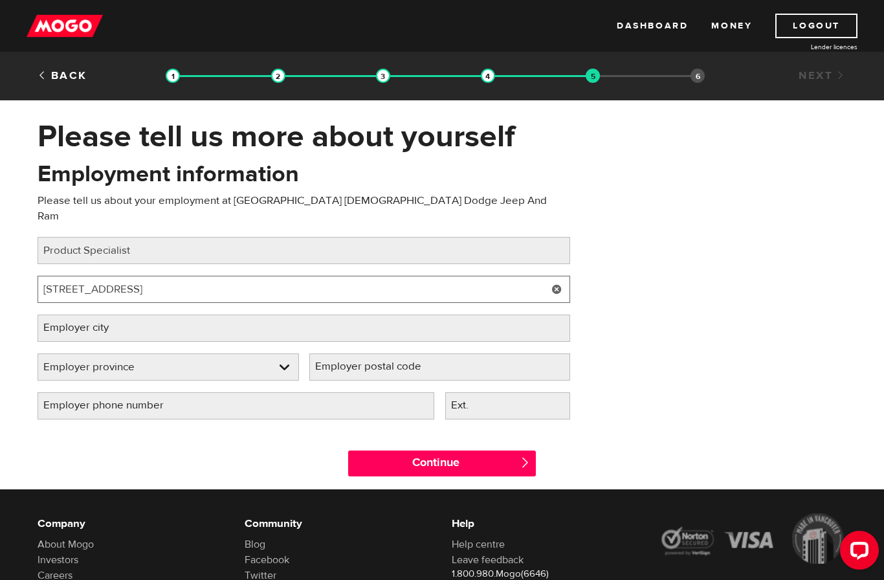
type input "[STREET_ADDRESS]"
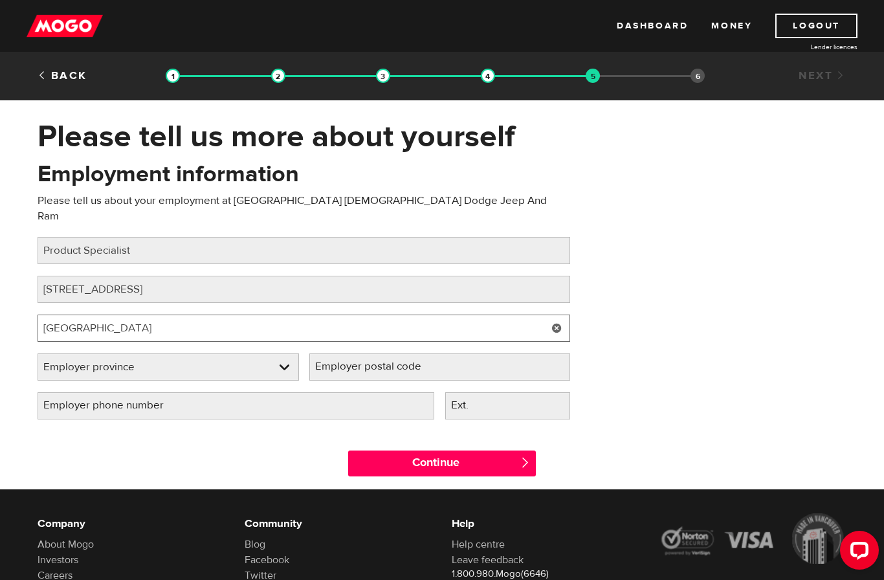
type input "[GEOGRAPHIC_DATA]"
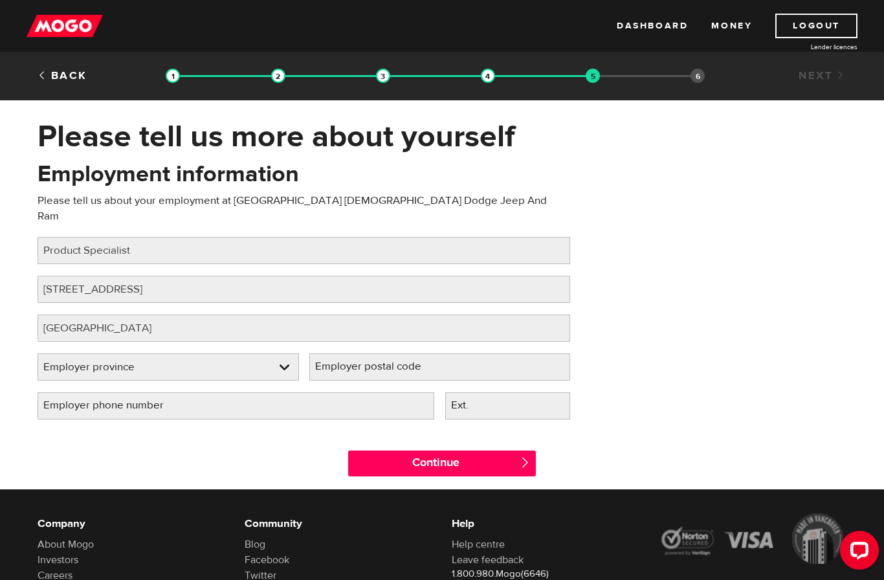
select select "AB"
click at [478, 360] on input "Employer postal code" at bounding box center [439, 366] width 261 height 27
type input "T3n 2j7"
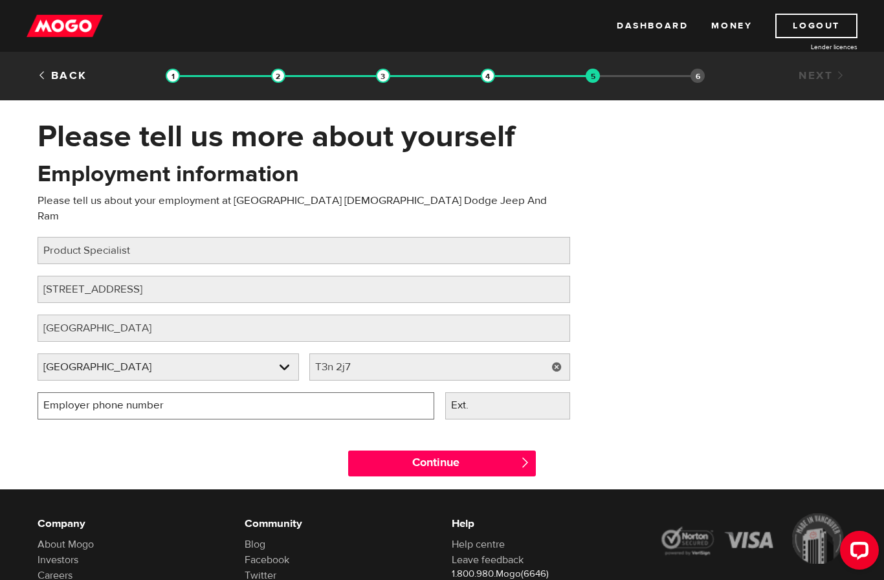
click at [355, 392] on input "Employer phone number" at bounding box center [236, 405] width 397 height 27
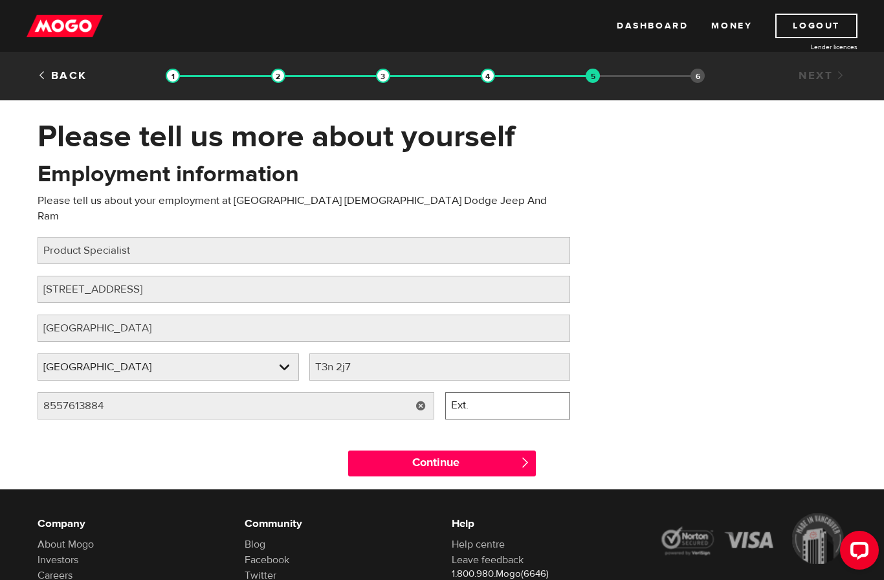
click at [542, 397] on input "Ext." at bounding box center [508, 405] width 126 height 27
type input "[PHONE_NUMBER]"
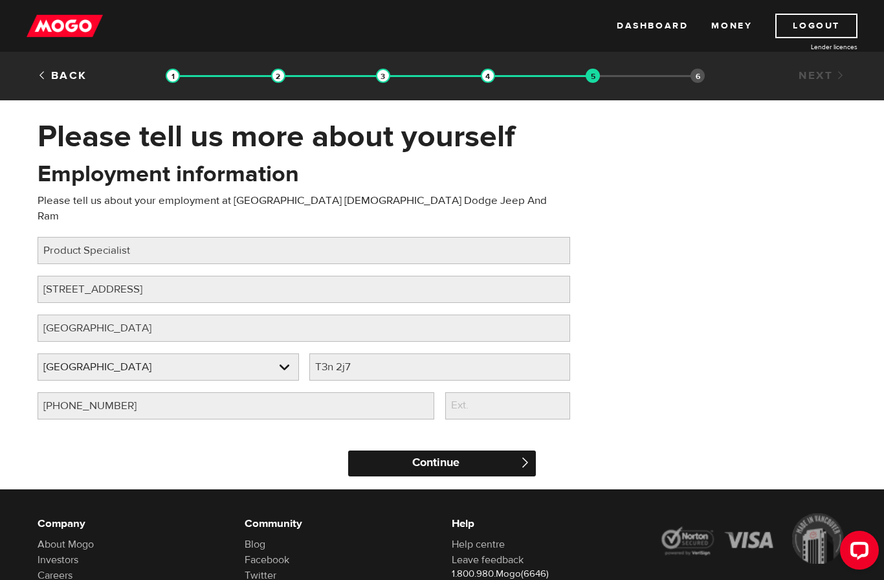
click at [513, 450] on input "Continue" at bounding box center [442, 463] width 188 height 26
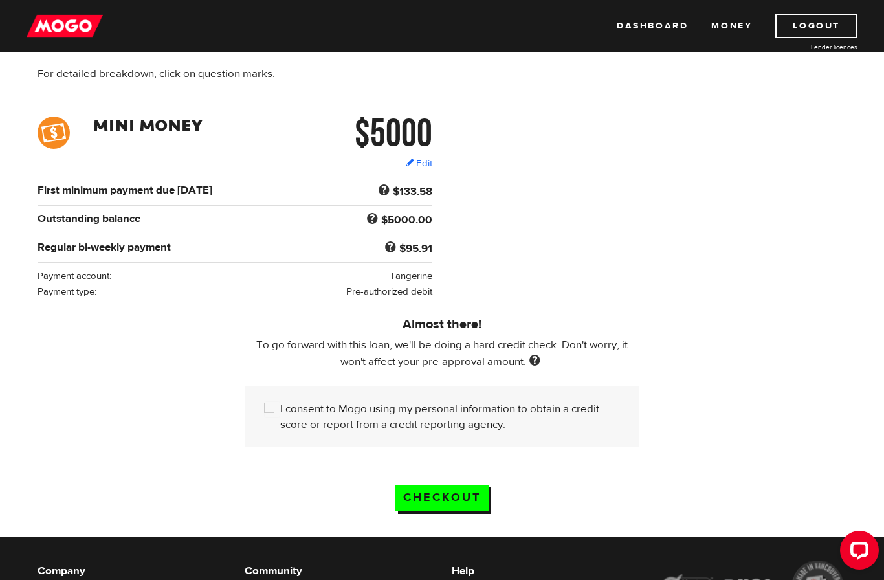
scroll to position [140, 0]
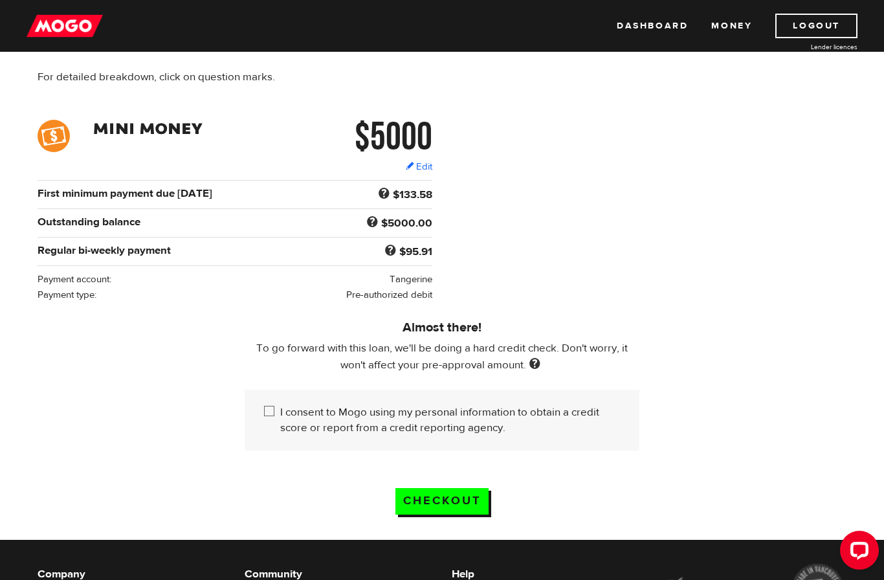
click at [281, 406] on label "I consent to Mogo using my personal information to obtain a credit score or rep…" at bounding box center [450, 419] width 340 height 31
click at [280, 406] on input "I consent to Mogo using my personal information to obtain a credit score or rep…" at bounding box center [272, 412] width 16 height 16
checkbox input "true"
click at [461, 509] on input "Checkout" at bounding box center [441, 501] width 93 height 27
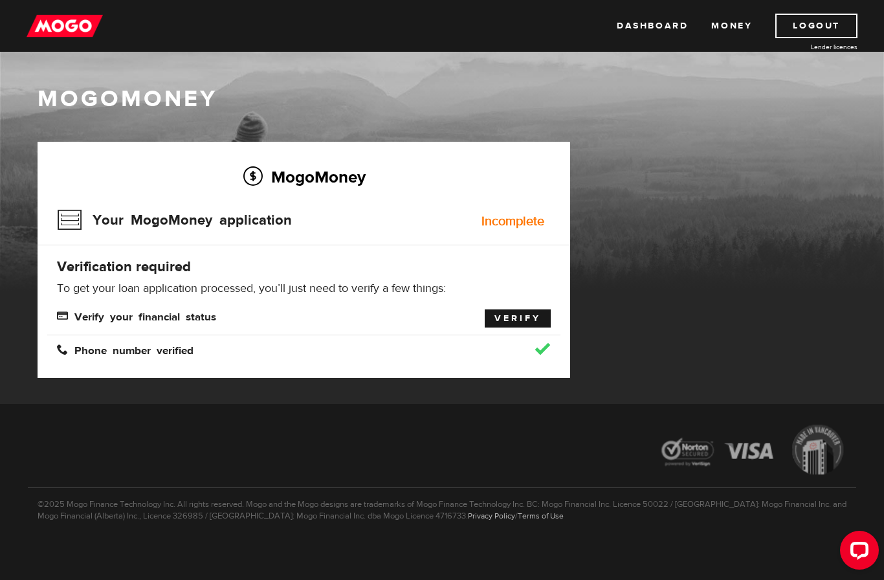
click at [532, 316] on link "Verify" at bounding box center [518, 318] width 66 height 18
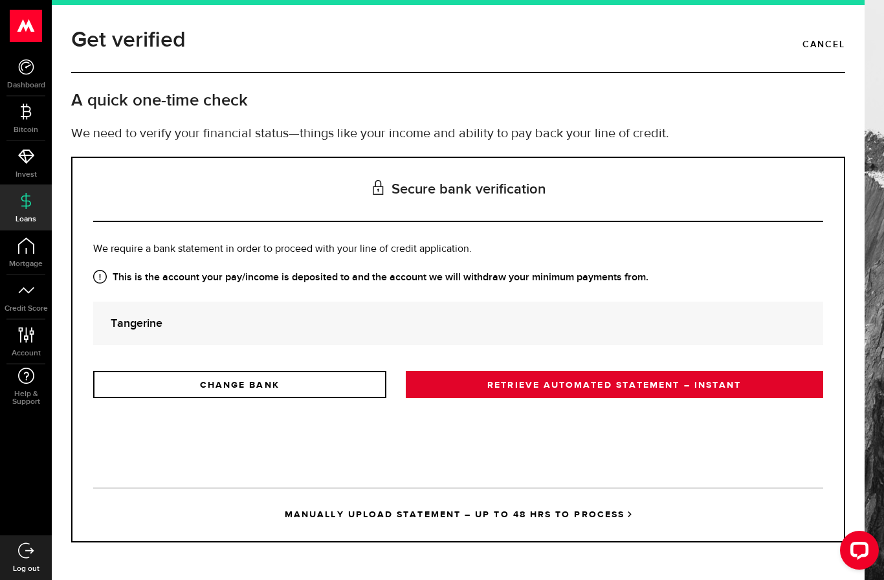
click at [548, 382] on link "RETRIEVE AUTOMATED STATEMENT – INSTANT" at bounding box center [614, 384] width 417 height 27
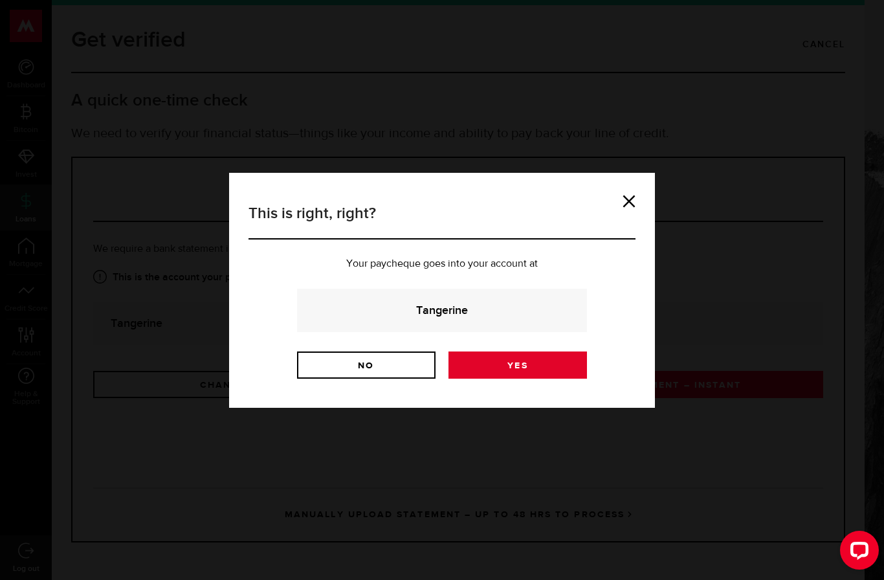
click at [532, 366] on link "Yes" at bounding box center [517, 364] width 138 height 27
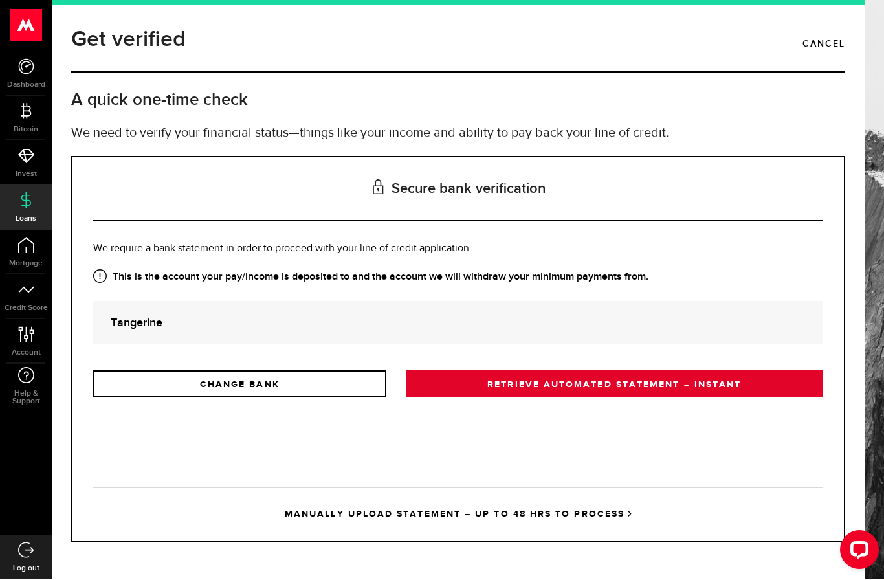
click at [767, 384] on link "RETRIEVE AUTOMATED STATEMENT – INSTANT" at bounding box center [614, 384] width 417 height 27
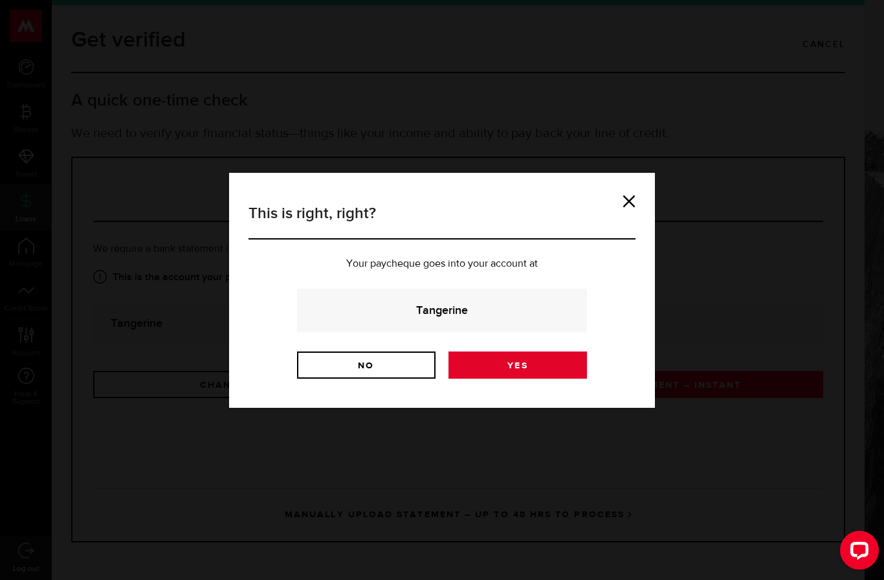
click at [556, 368] on link "Yes" at bounding box center [517, 364] width 138 height 27
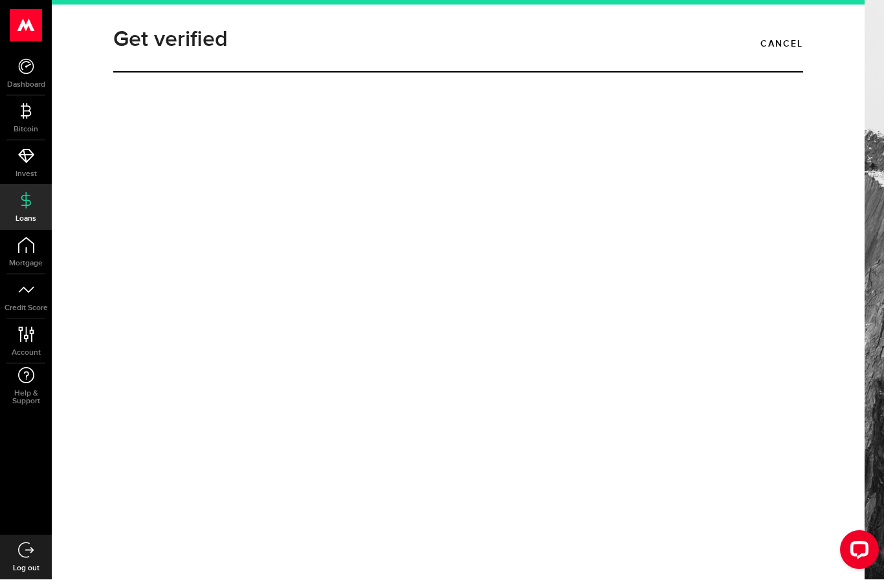
scroll to position [49, 0]
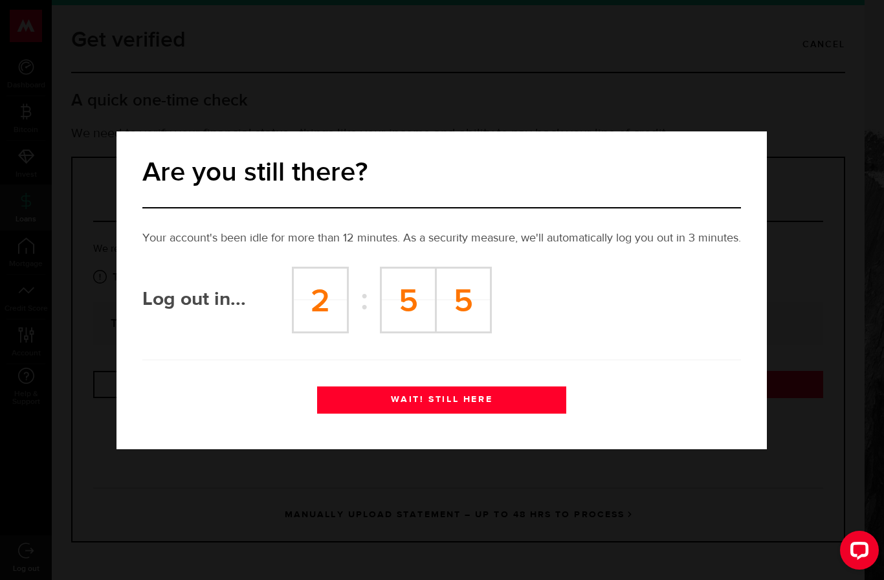
click at [525, 448] on div "Are you still there? Your account's been idle for more than 12 minutes. As a se…" at bounding box center [441, 290] width 650 height 318
click at [515, 446] on div "Are you still there? Your account's been idle for more than 12 minutes. As a se…" at bounding box center [441, 290] width 650 height 318
click at [490, 445] on div "Are you still there? Your account's been idle for more than 12 minutes. As a se…" at bounding box center [441, 290] width 650 height 318
click at [492, 442] on div "Are you still there? Your account's been idle for more than 12 minutes. As a se…" at bounding box center [441, 290] width 650 height 318
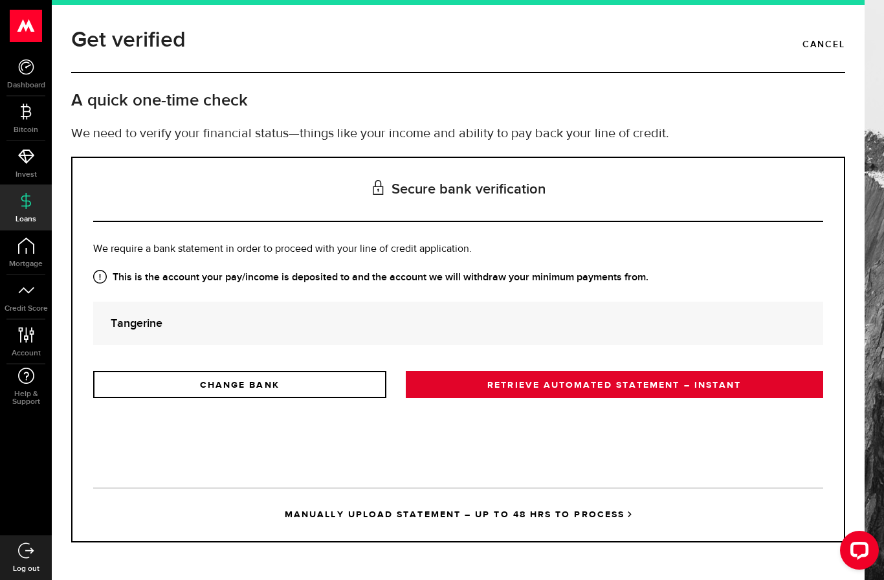
click at [538, 386] on link "RETRIEVE AUTOMATED STATEMENT – INSTANT" at bounding box center [614, 384] width 417 height 27
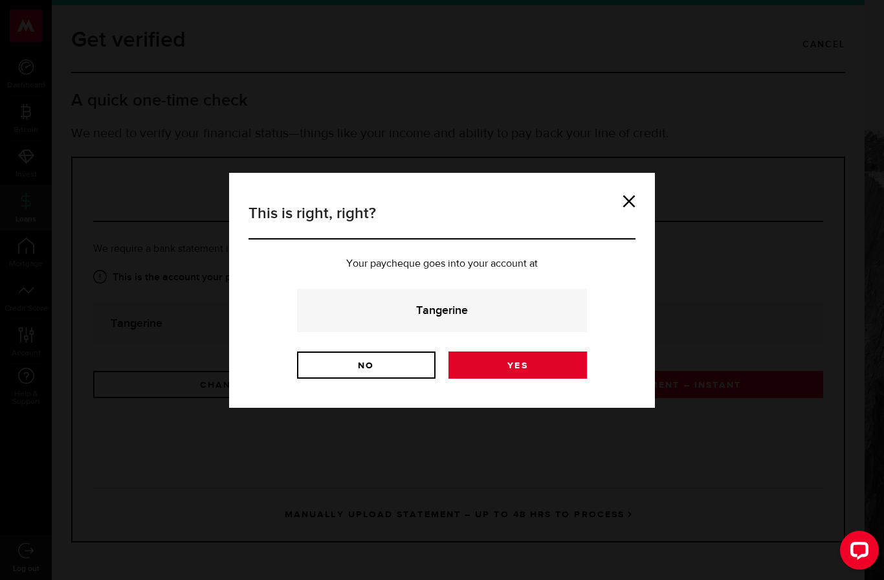
click at [556, 371] on link "Yes" at bounding box center [517, 364] width 138 height 27
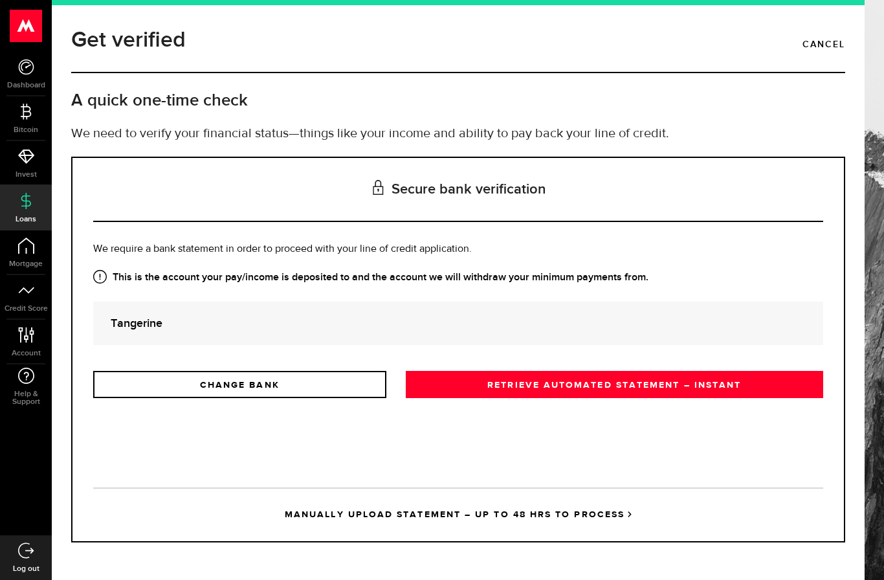
scroll to position [12, 0]
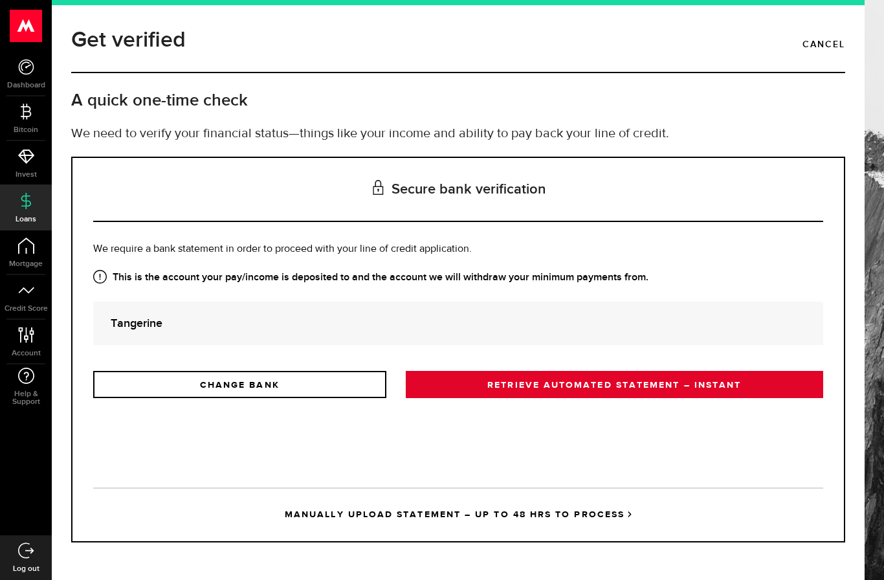
click at [488, 371] on link "RETRIEVE AUTOMATED STATEMENT – INSTANT" at bounding box center [614, 384] width 417 height 27
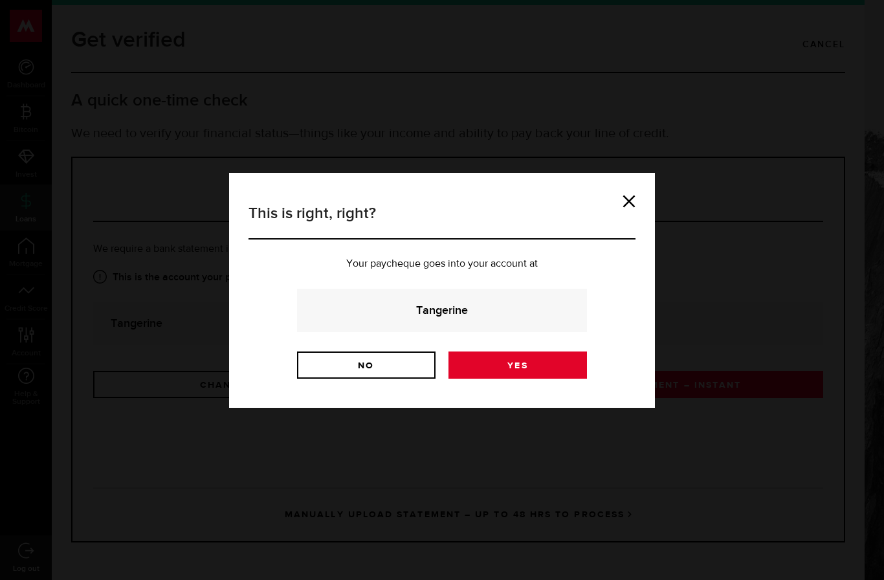
click at [537, 358] on link "Yes" at bounding box center [517, 364] width 138 height 27
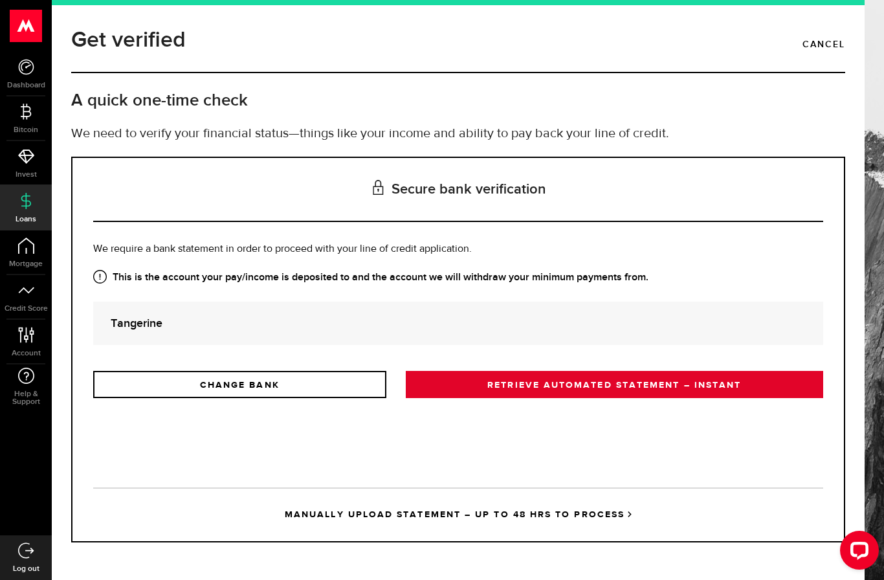
click at [688, 397] on link "RETRIEVE AUTOMATED STATEMENT – INSTANT" at bounding box center [614, 384] width 417 height 27
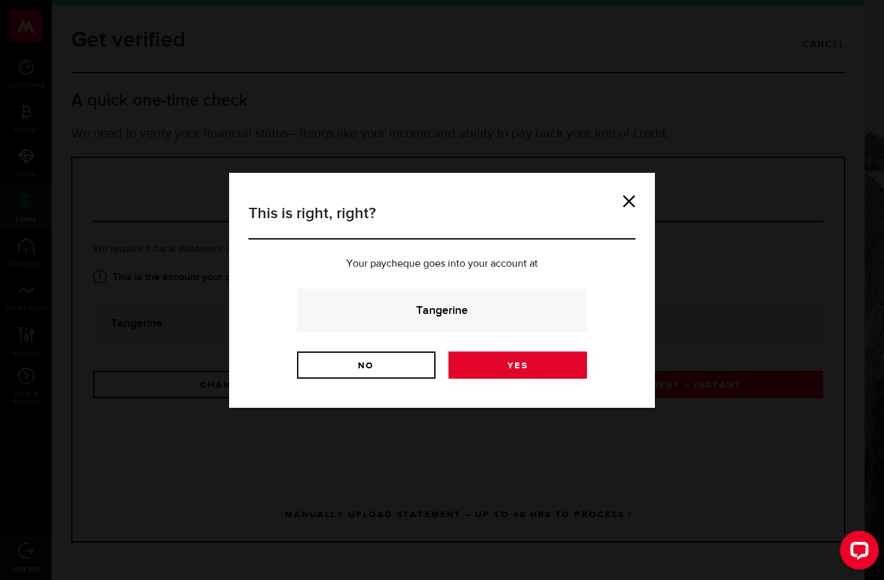
click at [571, 361] on link "Yes" at bounding box center [517, 364] width 138 height 27
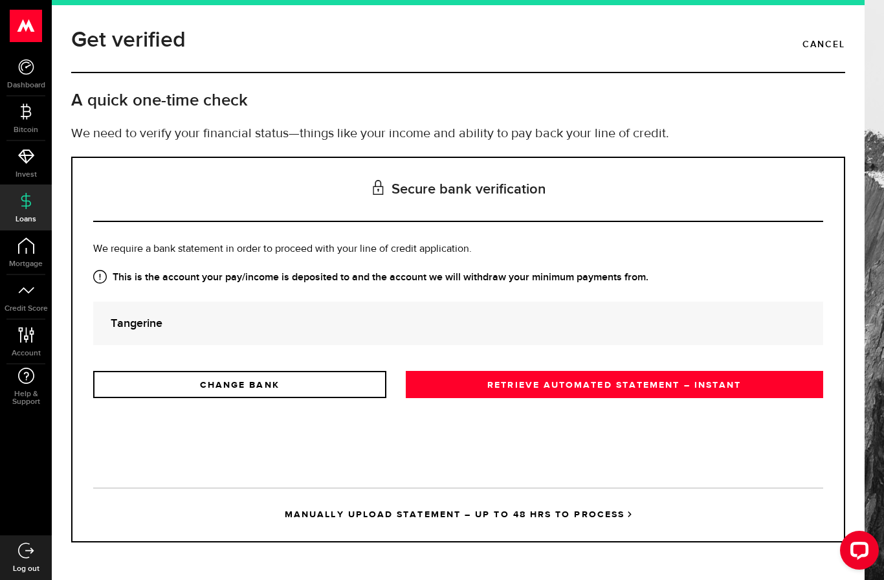
scroll to position [49, 0]
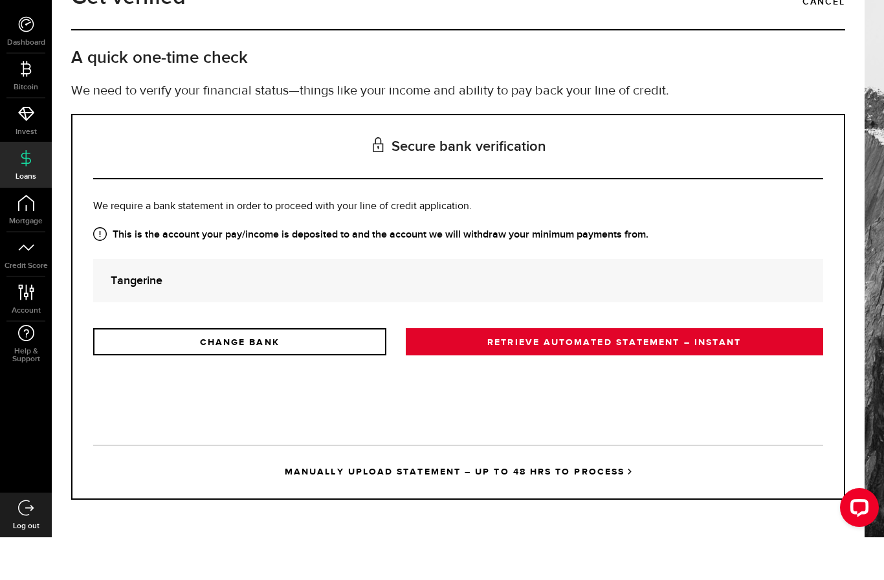
click at [782, 371] on link "RETRIEVE AUTOMATED STATEMENT – INSTANT" at bounding box center [614, 384] width 417 height 27
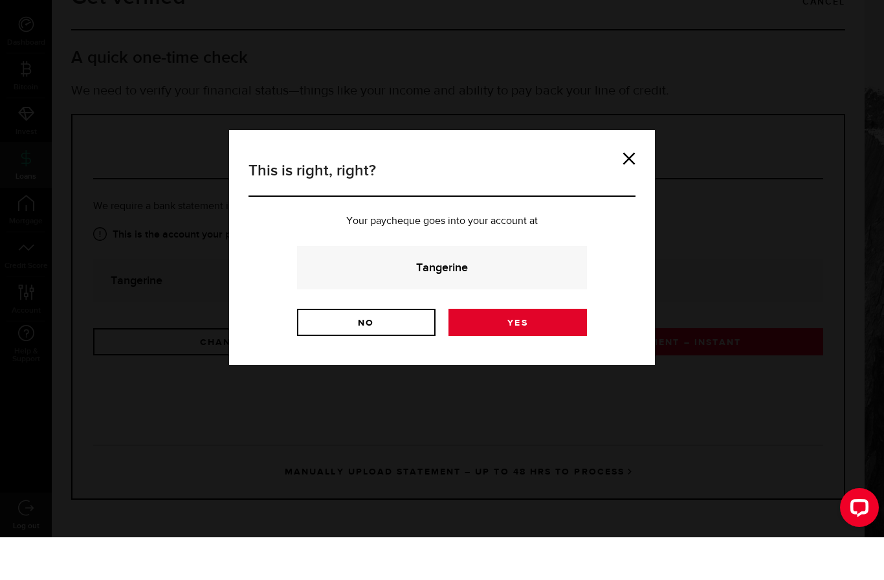
click at [562, 351] on link "Yes" at bounding box center [517, 364] width 138 height 27
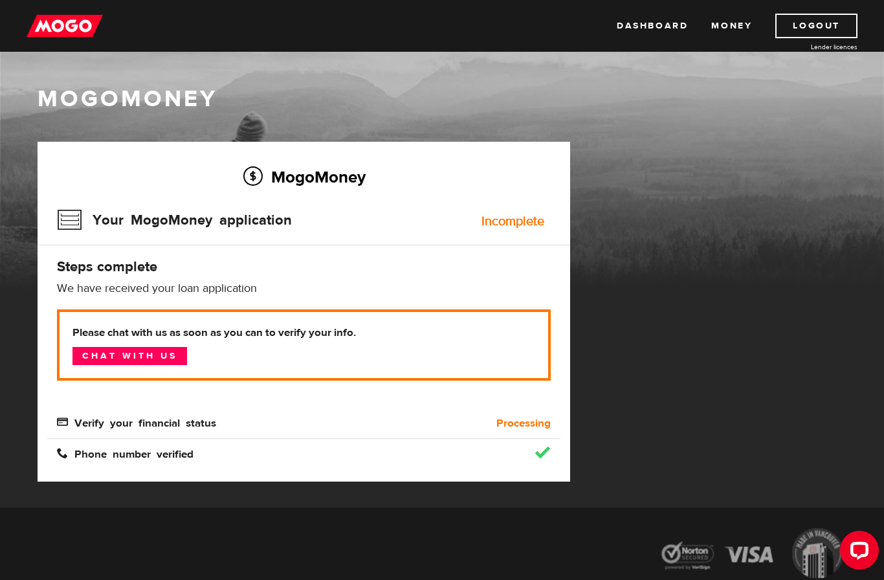
click at [164, 343] on p "Please chat with us as soon as you can to verify your info. Chat with us" at bounding box center [304, 344] width 494 height 71
click at [164, 362] on link "Chat with us" at bounding box center [129, 356] width 115 height 18
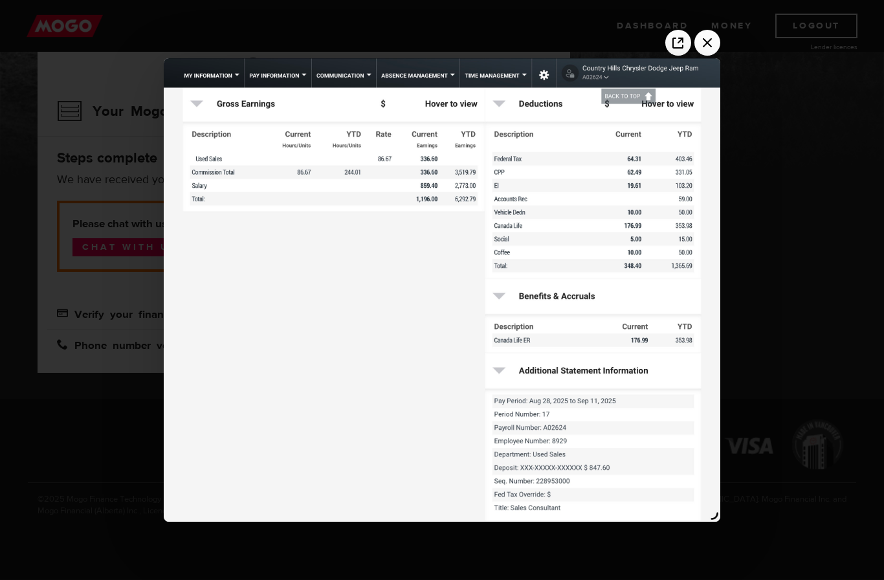
click at [815, 175] on div at bounding box center [442, 290] width 884 height 580
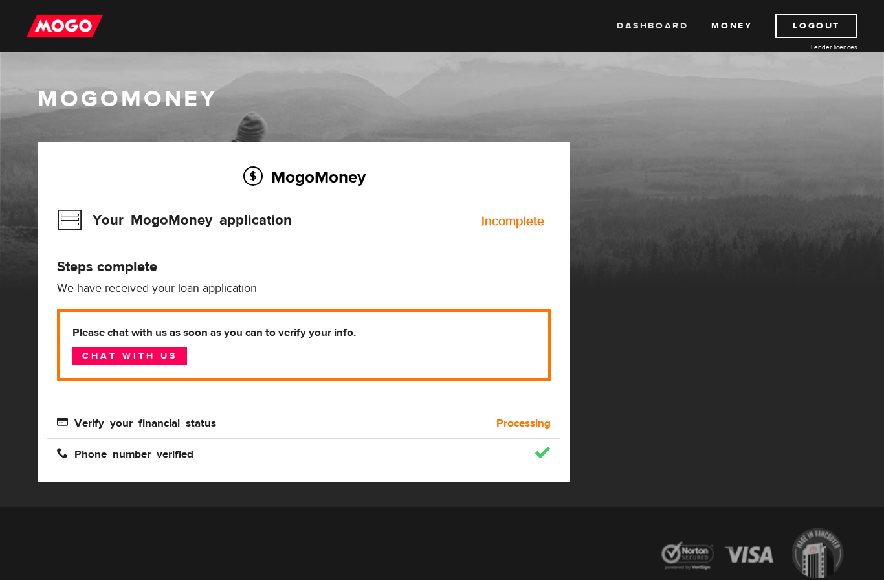
click at [658, 23] on link "Dashboard" at bounding box center [652, 26] width 71 height 25
